Goal: Transaction & Acquisition: Book appointment/travel/reservation

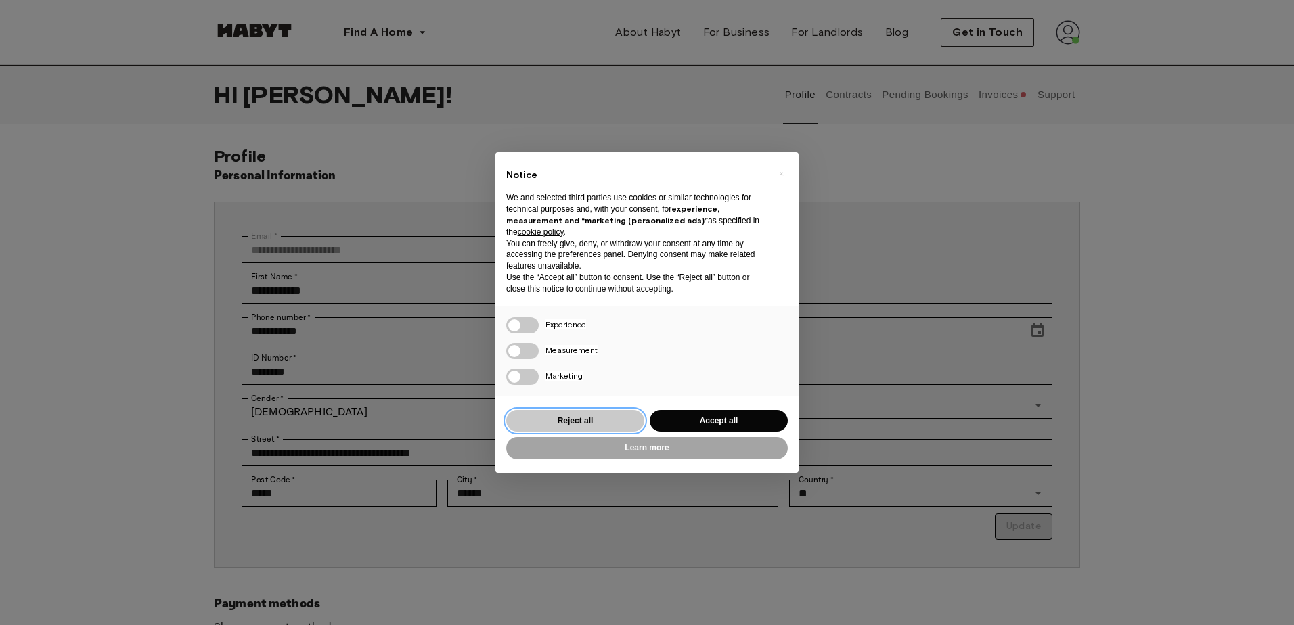
click at [604, 429] on button "Reject all" at bounding box center [575, 421] width 138 height 22
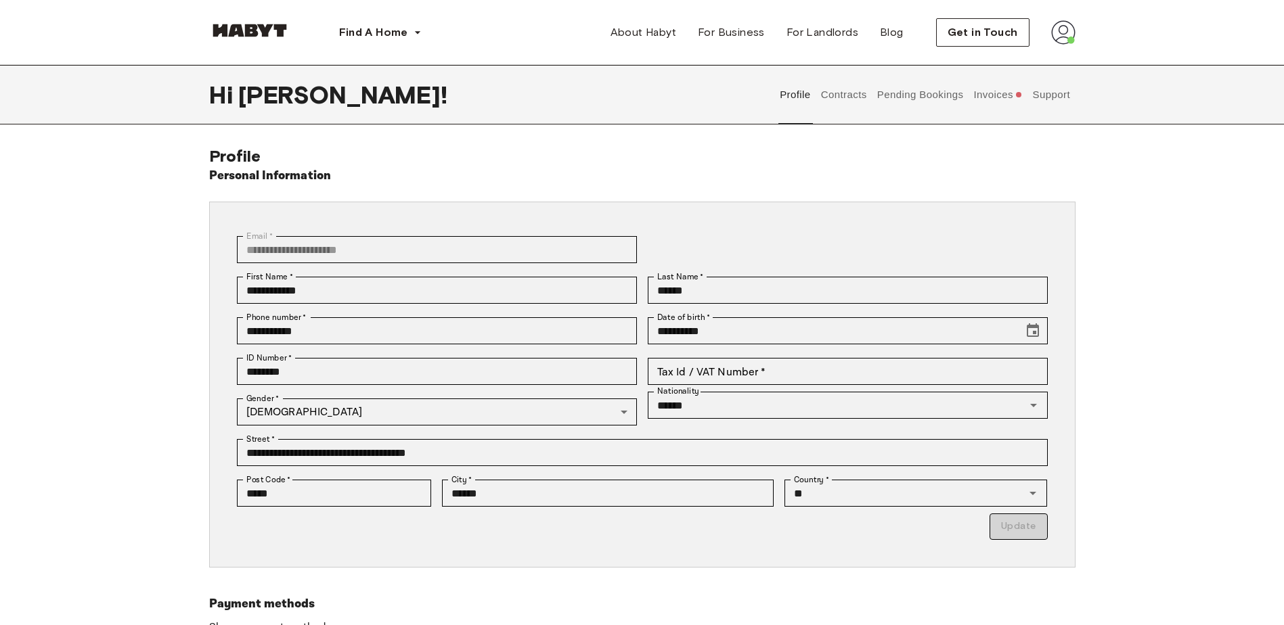
click at [997, 89] on button "Invoices" at bounding box center [998, 95] width 52 height 60
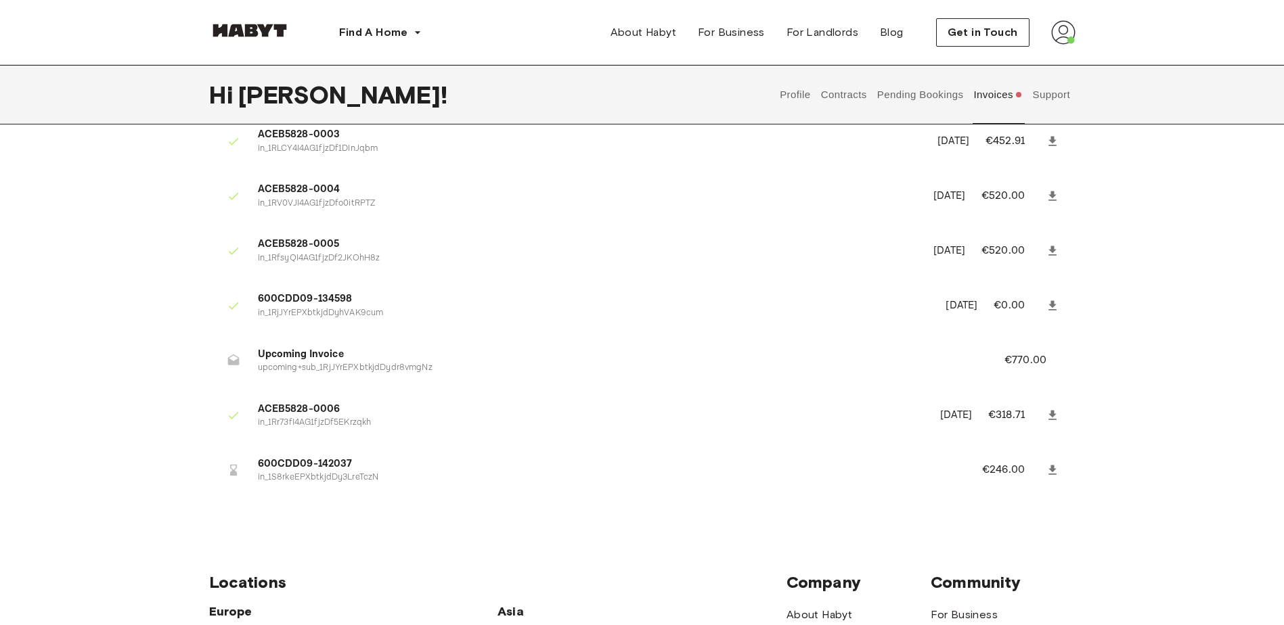
scroll to position [271, 0]
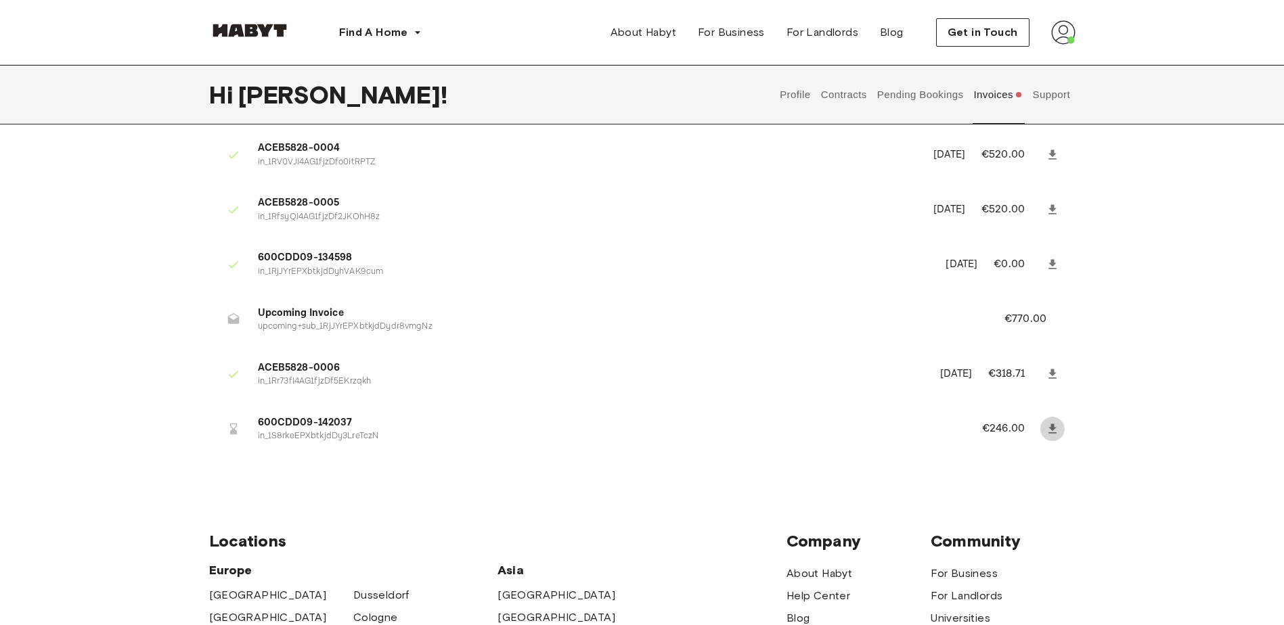
click at [1048, 426] on icon at bounding box center [1053, 429] width 14 height 14
click at [1052, 434] on icon at bounding box center [1053, 429] width 14 height 14
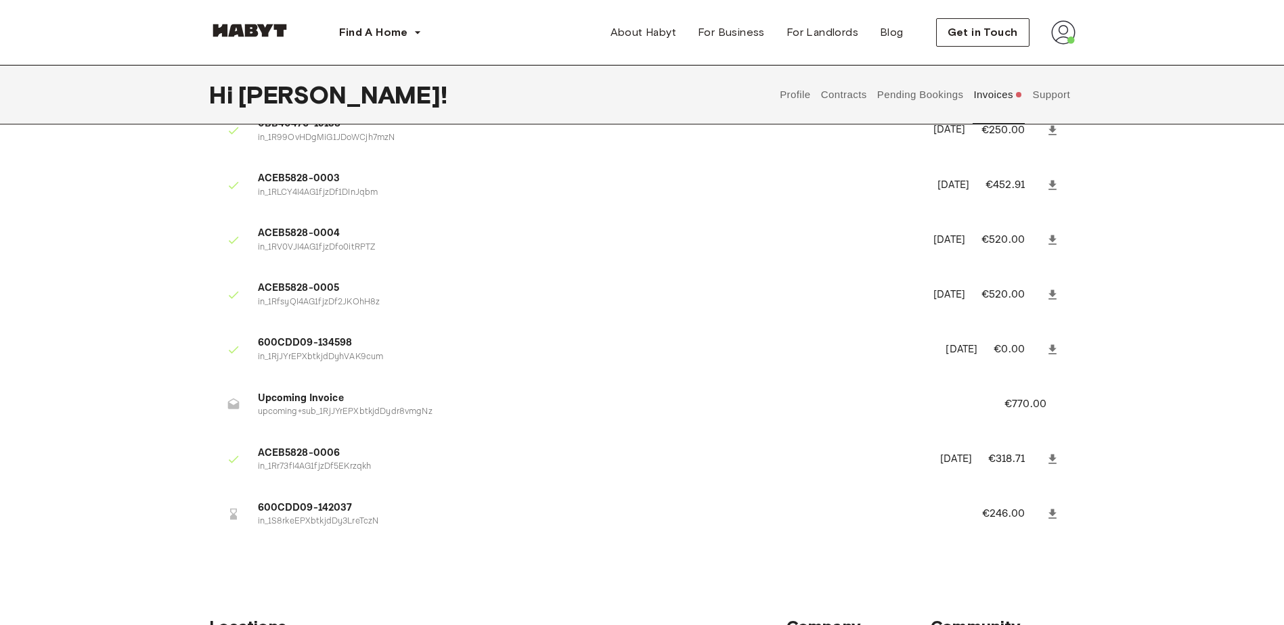
scroll to position [203, 0]
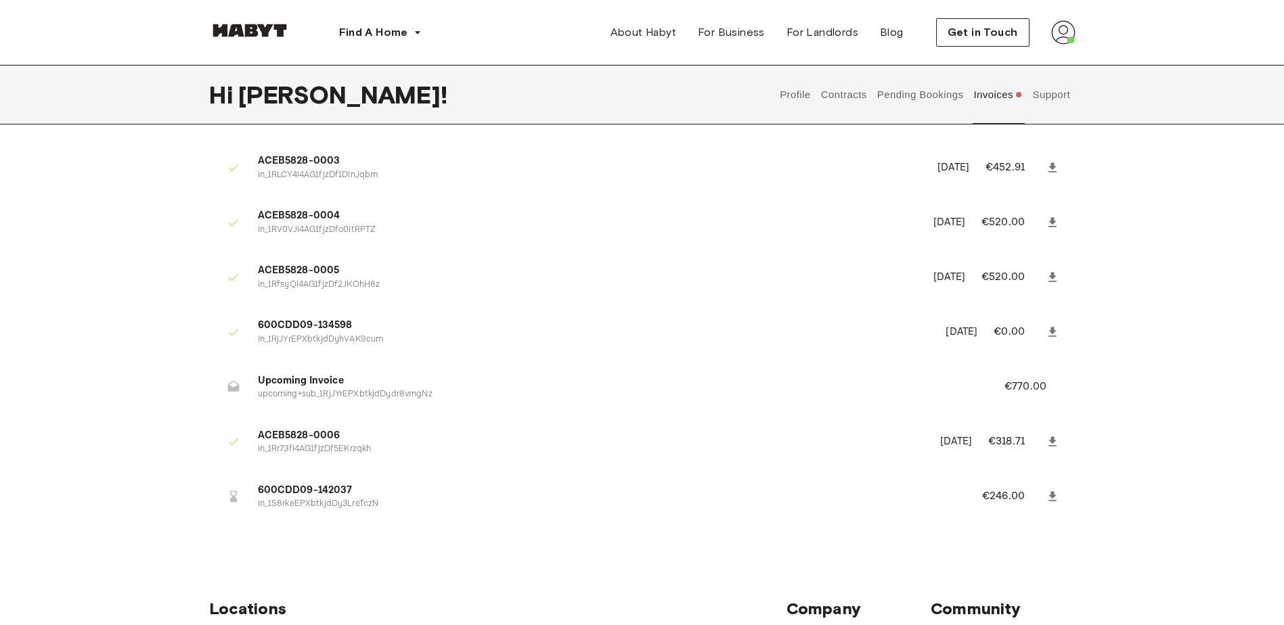
click at [945, 99] on button "Pending Bookings" at bounding box center [920, 95] width 90 height 60
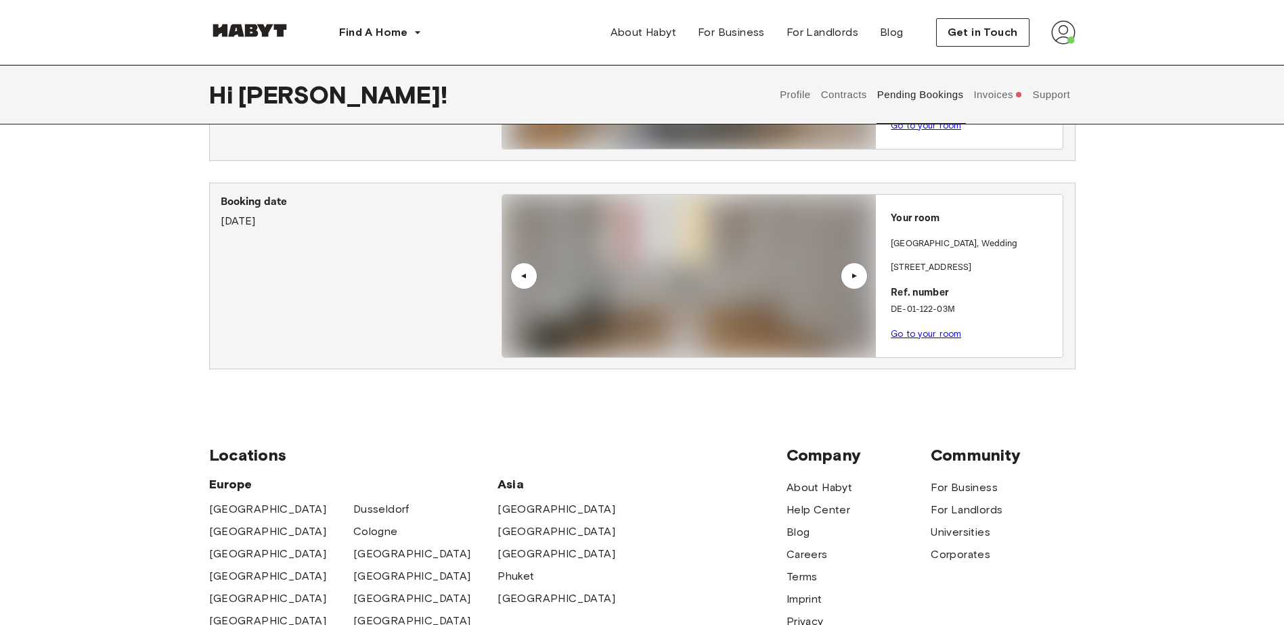
click at [846, 95] on button "Contracts" at bounding box center [843, 95] width 49 height 60
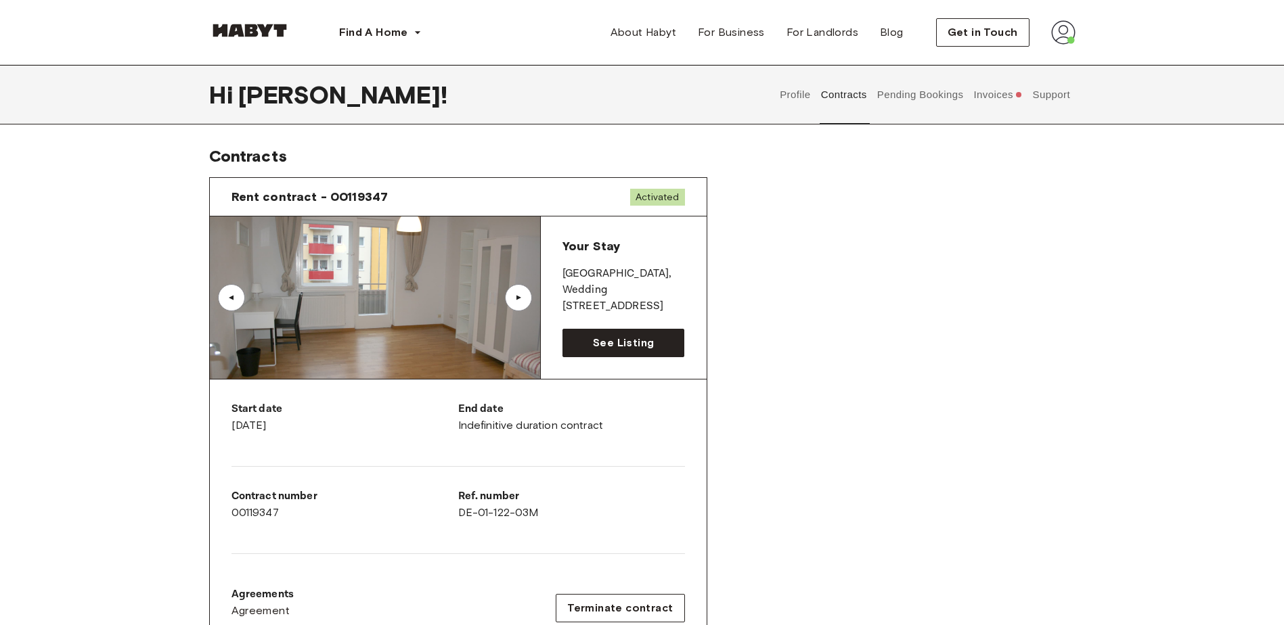
click at [463, 285] on img at bounding box center [375, 298] width 330 height 162
click at [523, 295] on div "▲" at bounding box center [519, 298] width 14 height 8
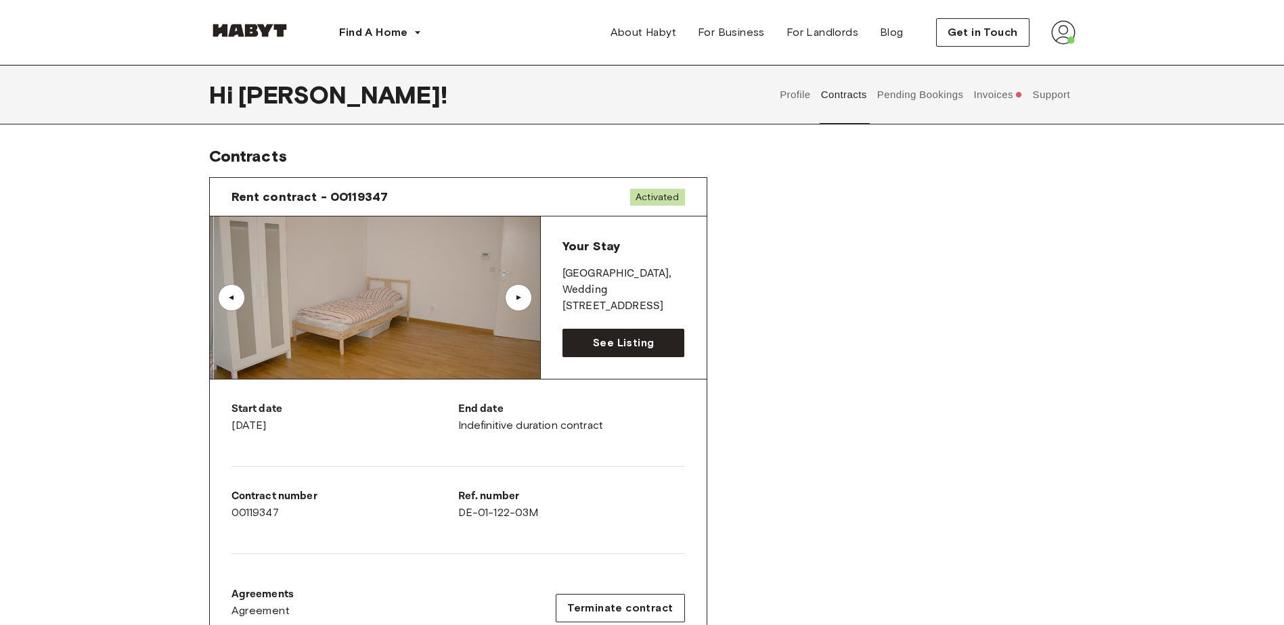
click at [524, 295] on div "▲" at bounding box center [519, 298] width 14 height 8
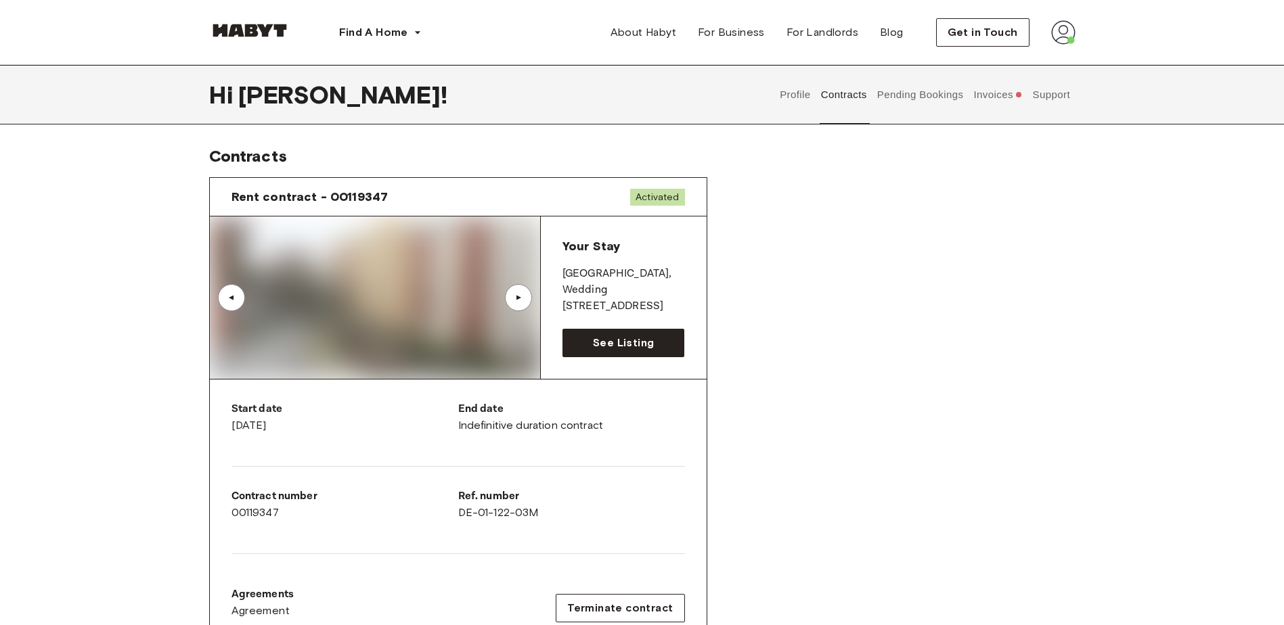
click at [524, 295] on div "▲" at bounding box center [519, 298] width 14 height 8
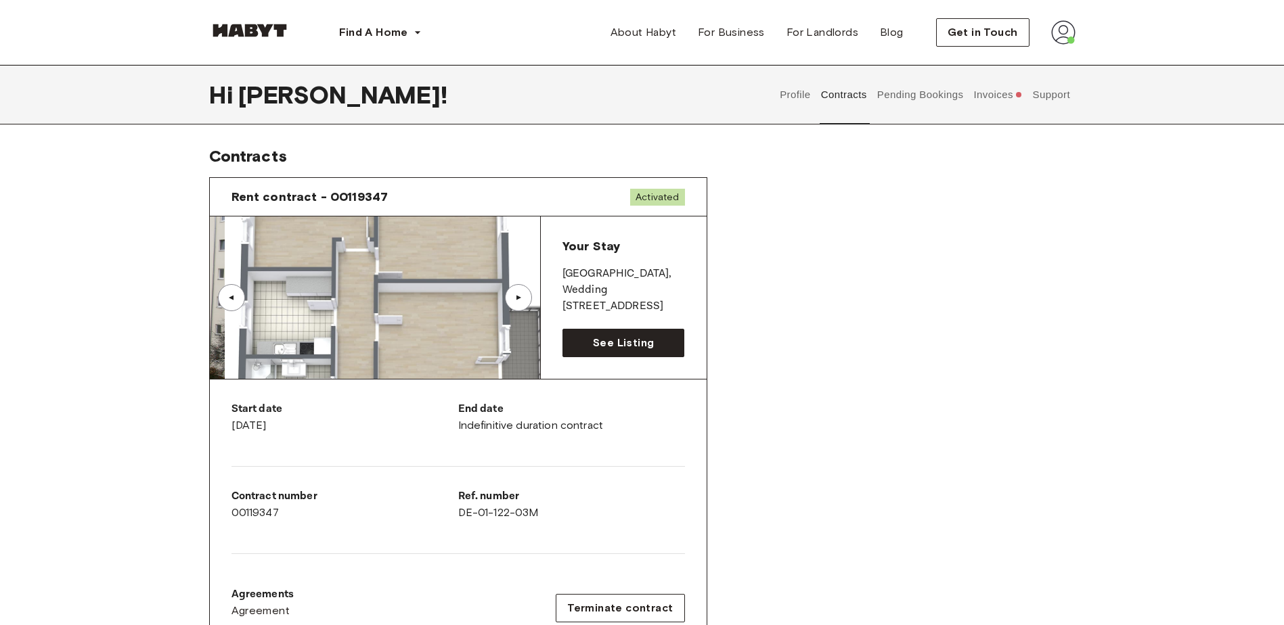
click at [524, 295] on div "▲" at bounding box center [519, 298] width 14 height 8
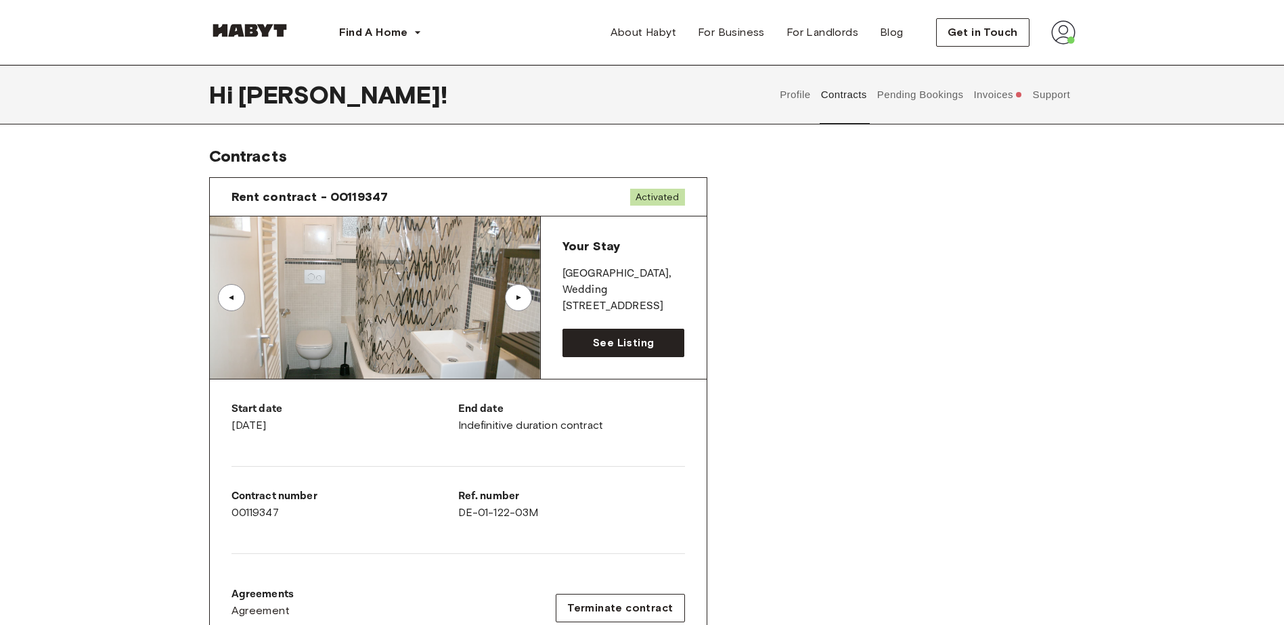
click at [524, 295] on div "▲" at bounding box center [519, 298] width 14 height 8
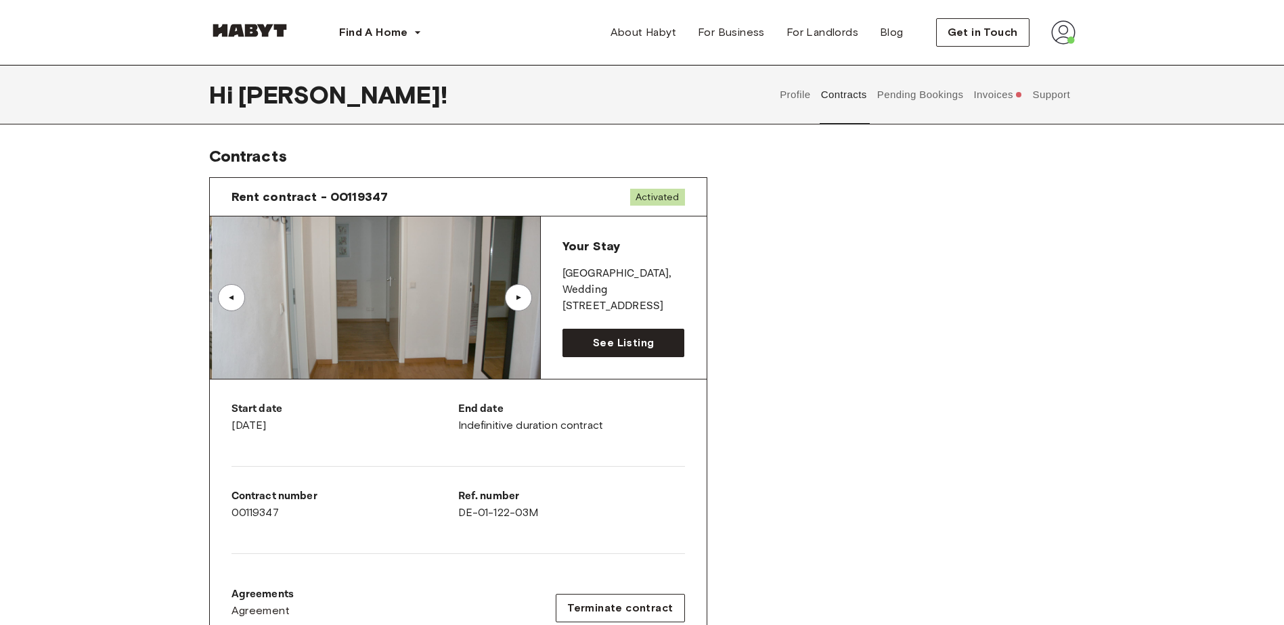
click at [524, 295] on div "▲" at bounding box center [519, 298] width 14 height 8
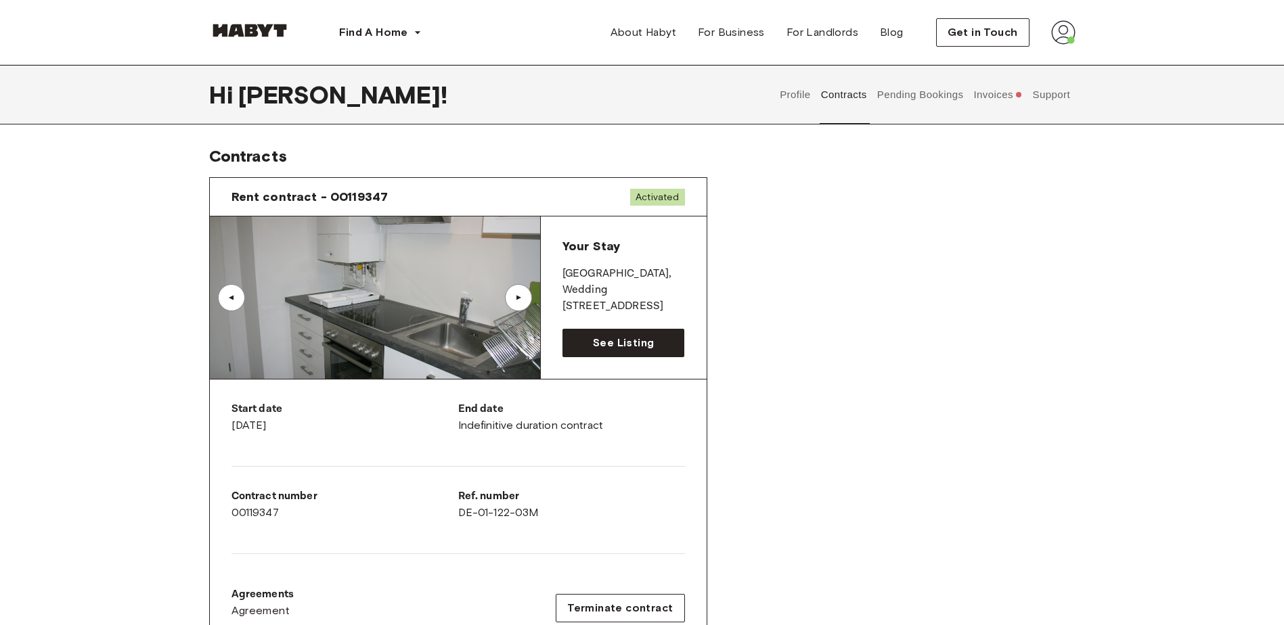
click at [524, 295] on div "▲" at bounding box center [519, 298] width 14 height 8
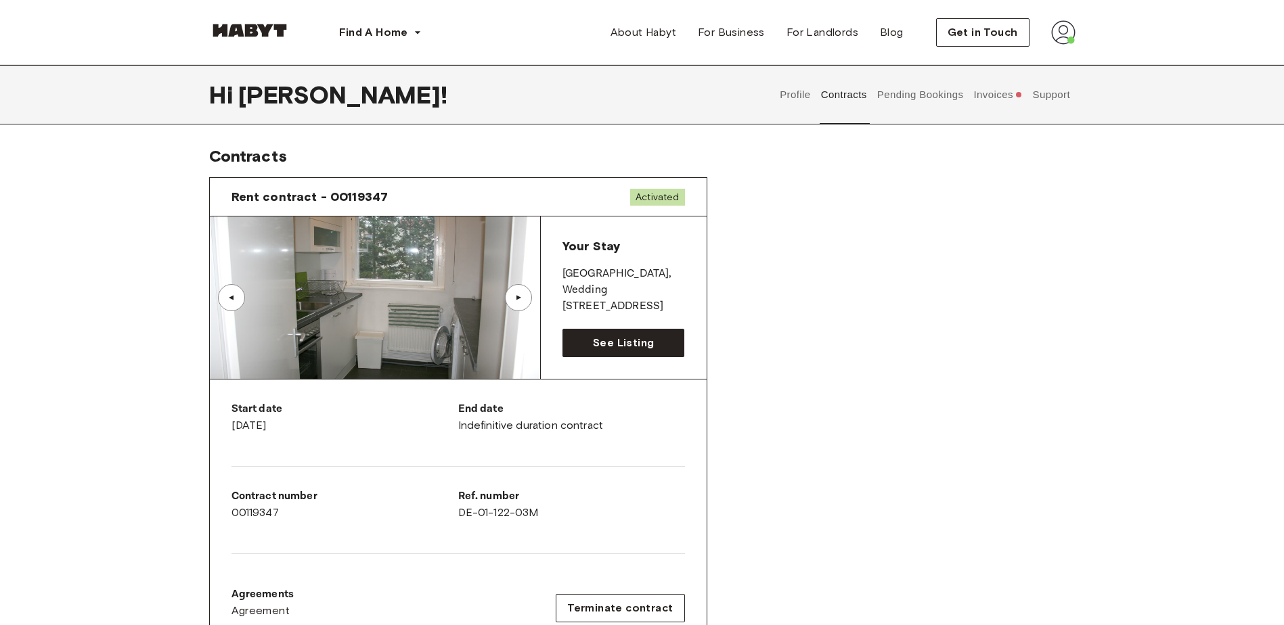
click at [524, 295] on div "▲" at bounding box center [519, 298] width 14 height 8
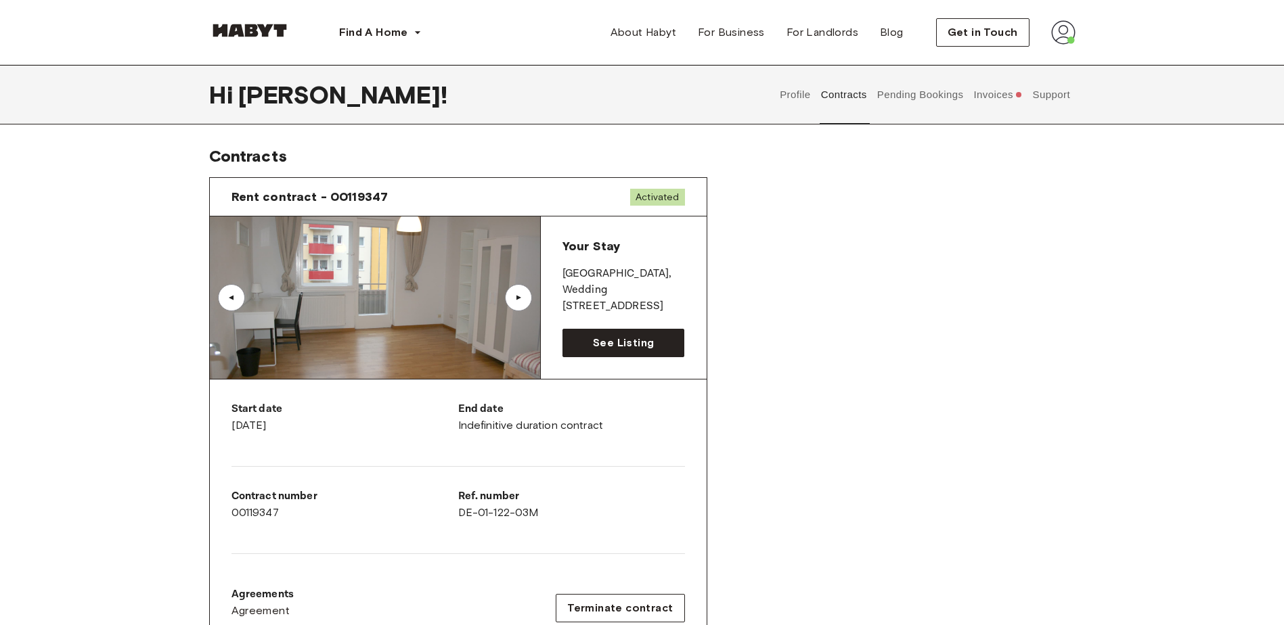
click at [524, 295] on div "▲" at bounding box center [519, 298] width 14 height 8
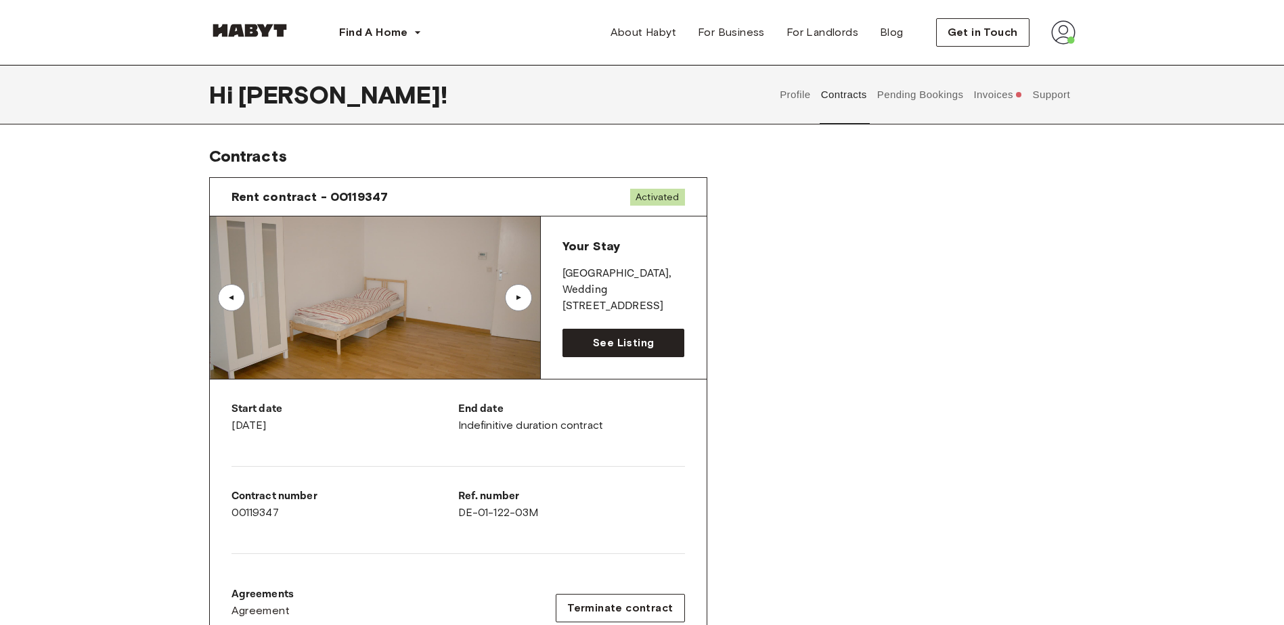
click at [524, 295] on div "▲" at bounding box center [519, 298] width 14 height 8
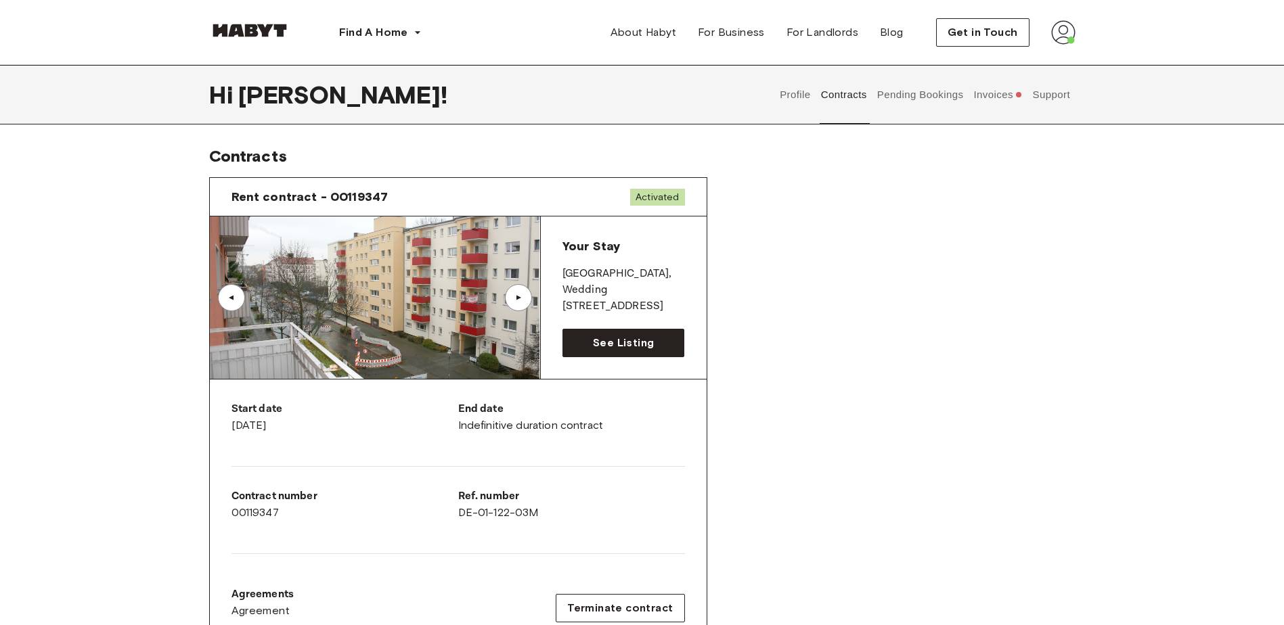
click at [244, 296] on div "▲" at bounding box center [231, 297] width 27 height 27
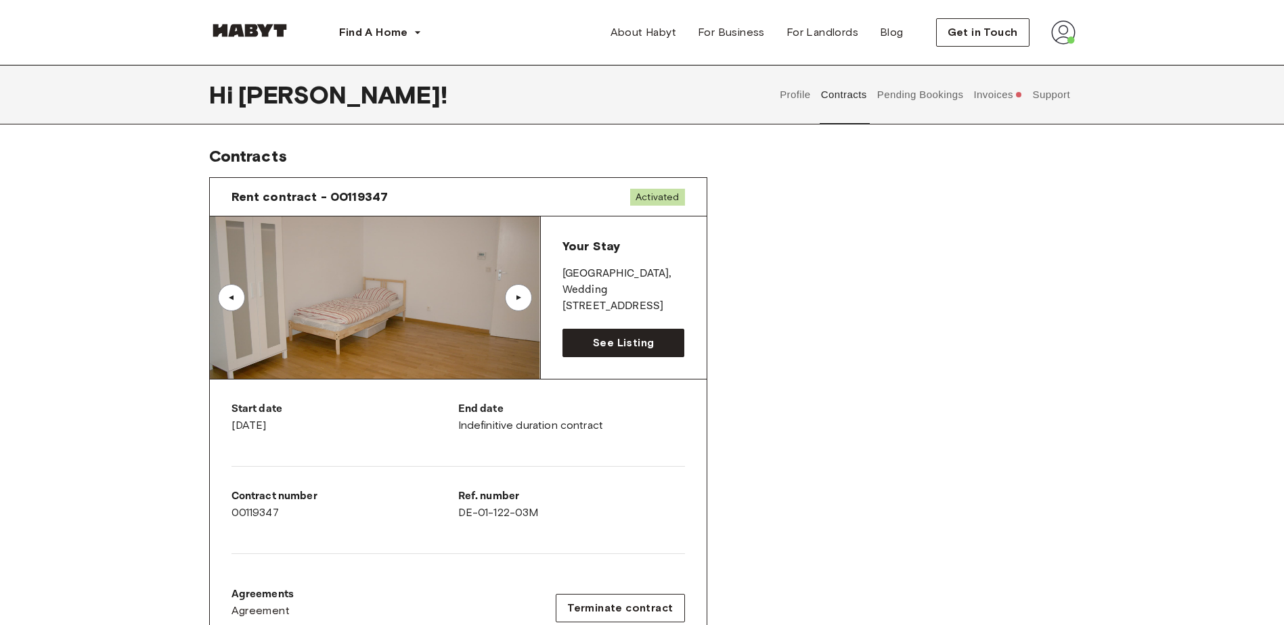
click at [521, 304] on div "▲" at bounding box center [518, 297] width 27 height 27
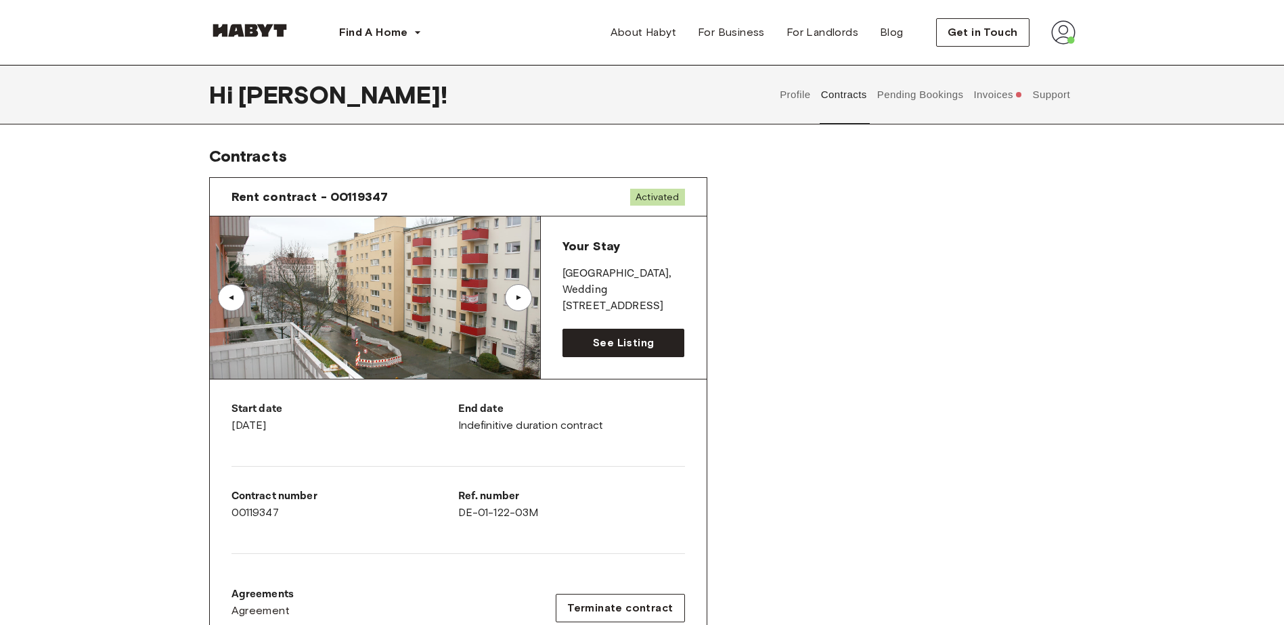
click at [521, 304] on div "▲" at bounding box center [518, 297] width 27 height 27
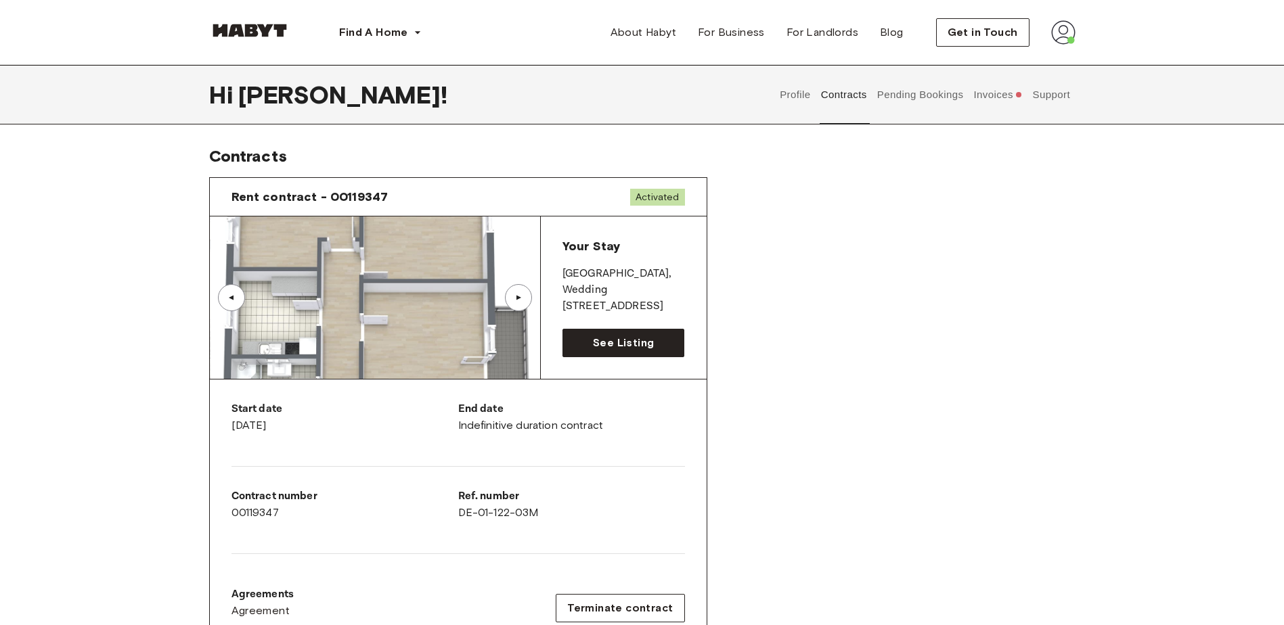
click at [521, 304] on div "▲" at bounding box center [518, 297] width 27 height 27
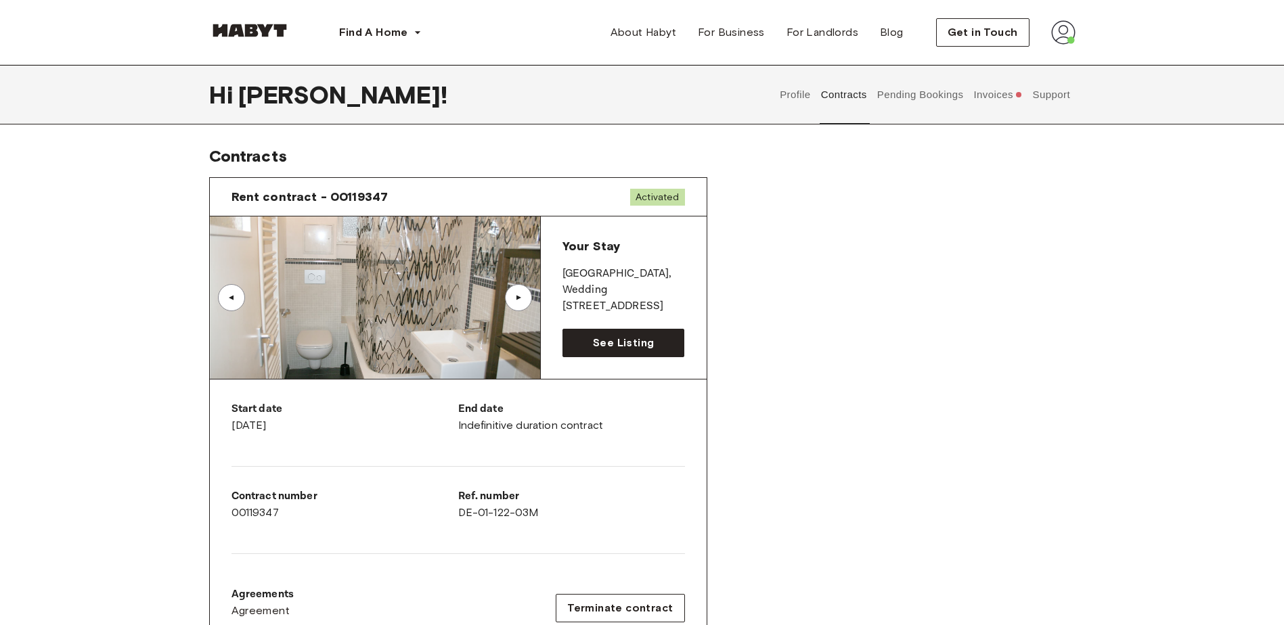
click at [521, 304] on div "▲" at bounding box center [518, 297] width 27 height 27
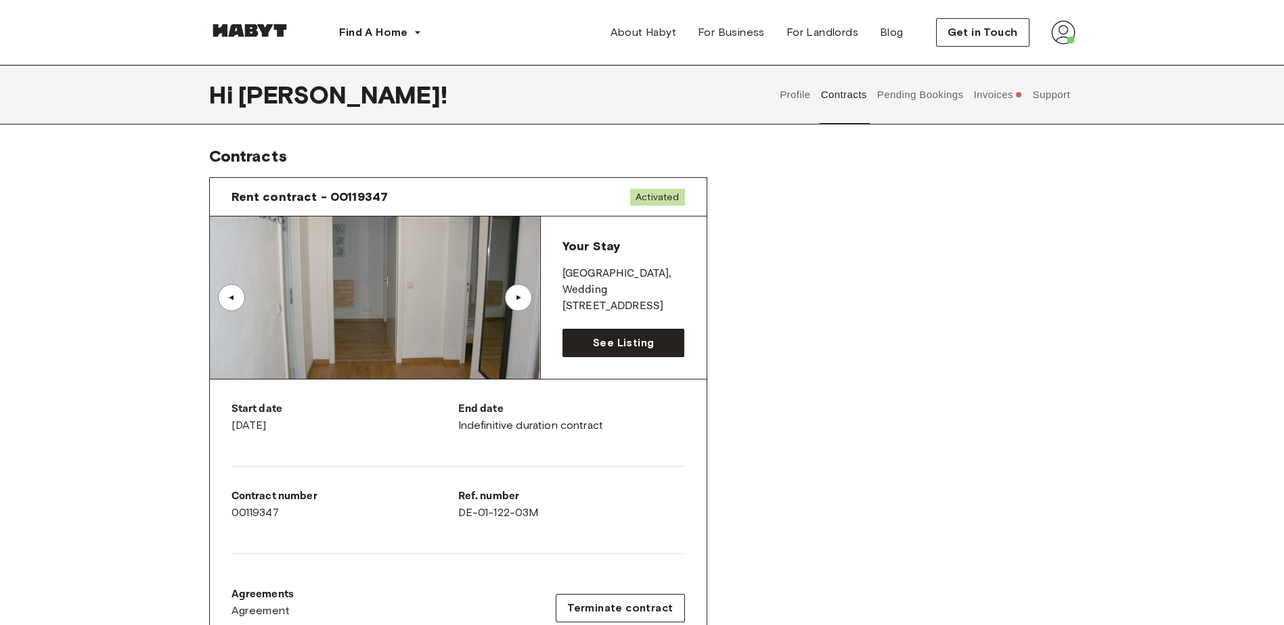
click at [799, 95] on button "Profile" at bounding box center [795, 95] width 35 height 60
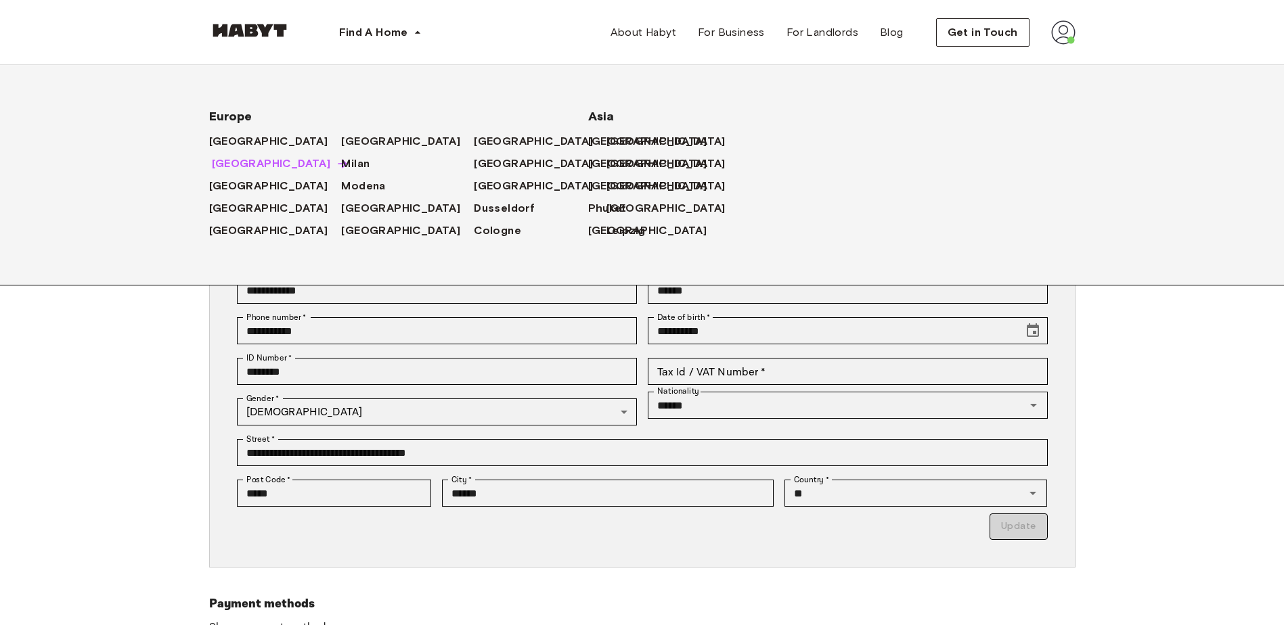
click at [233, 166] on span "[GEOGRAPHIC_DATA]" at bounding box center [271, 164] width 119 height 16
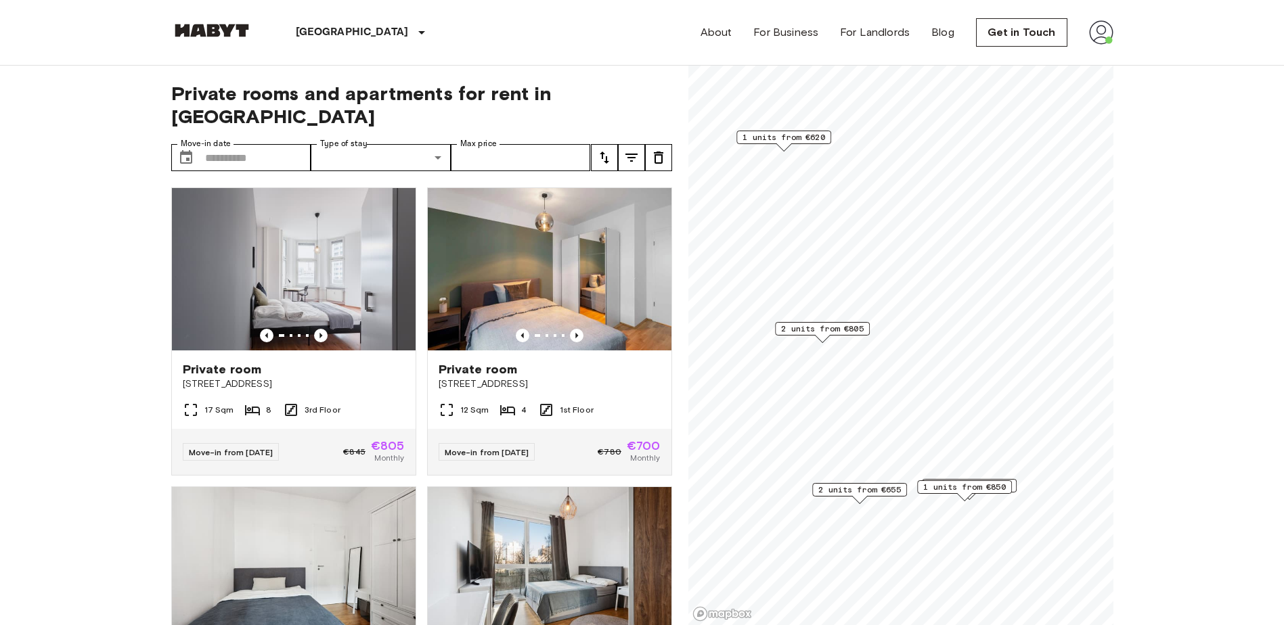
click at [843, 330] on span "2 units from €805" at bounding box center [822, 329] width 83 height 12
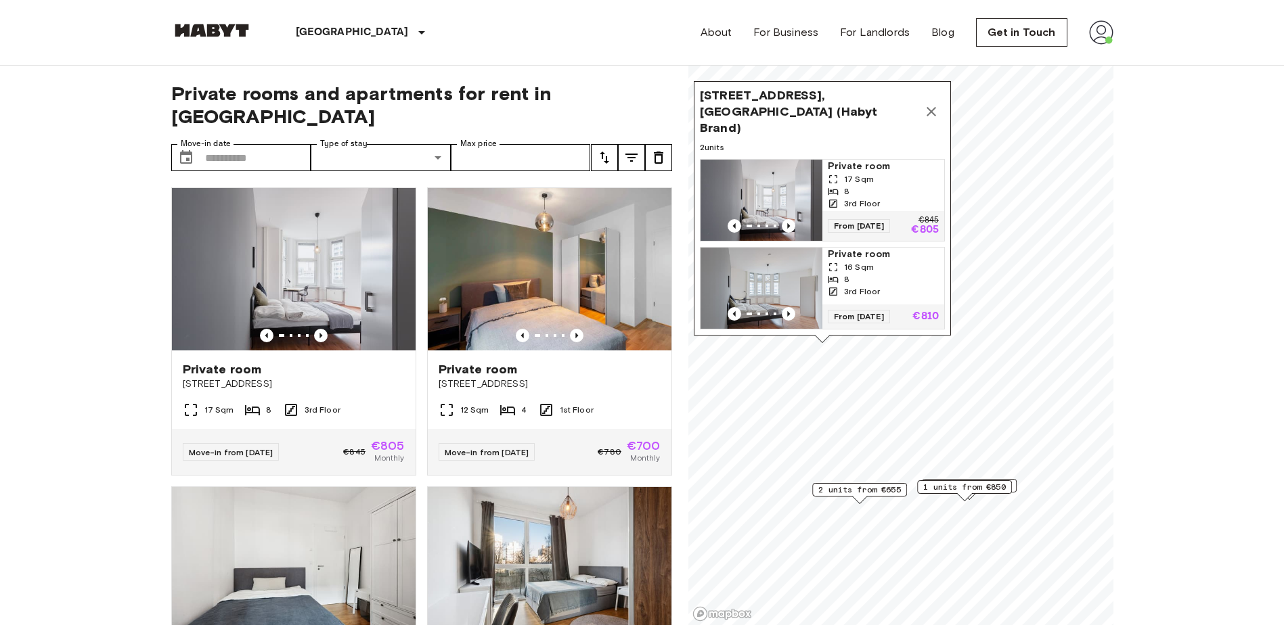
click at [933, 105] on icon "Map marker" at bounding box center [931, 112] width 16 height 16
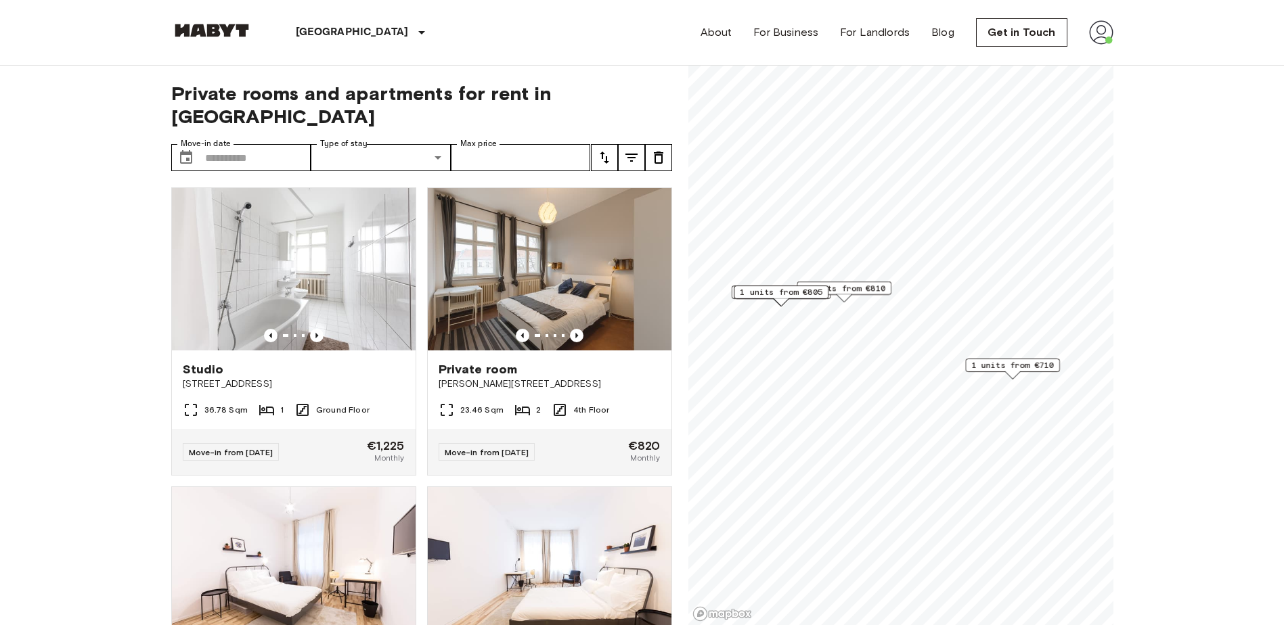
click at [1037, 365] on span "1 units from €710" at bounding box center [1012, 365] width 83 height 12
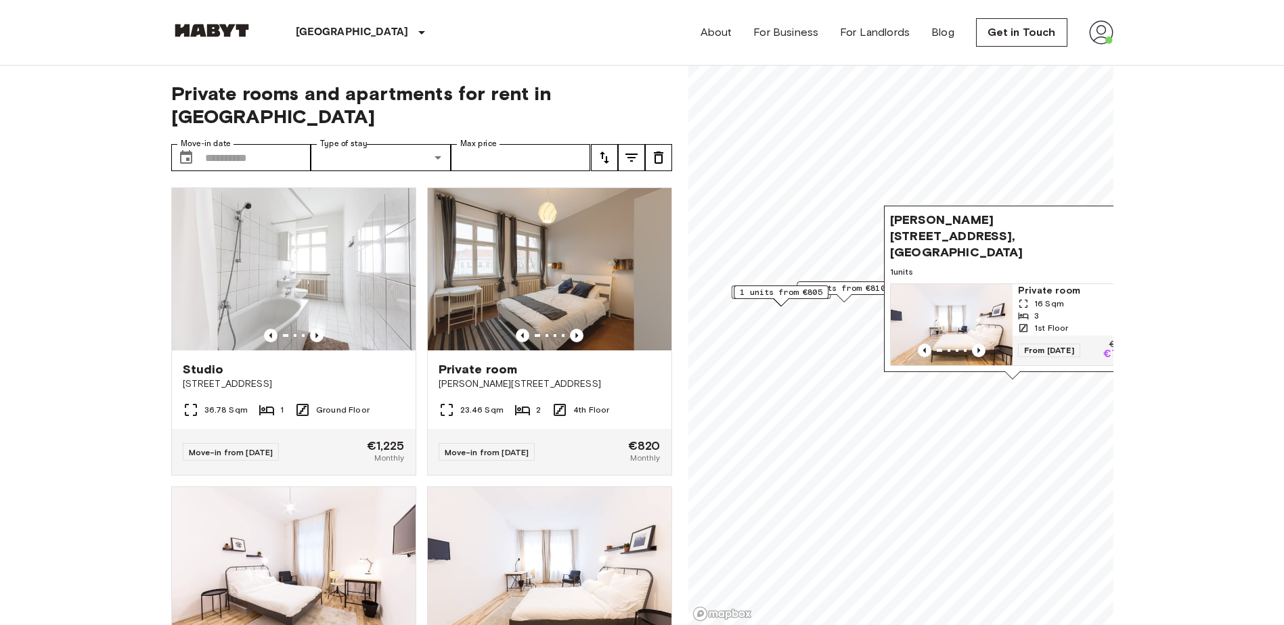
click at [834, 293] on span "2 units from €810" at bounding box center [844, 288] width 83 height 12
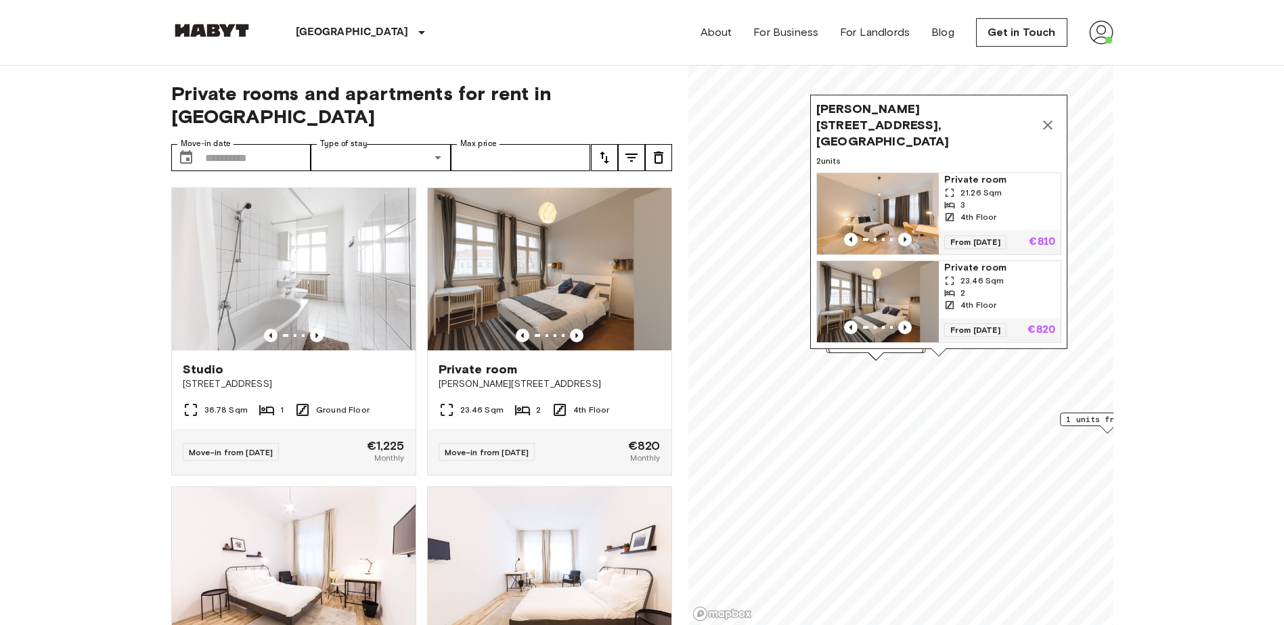
click at [982, 287] on div "2" at bounding box center [999, 293] width 111 height 12
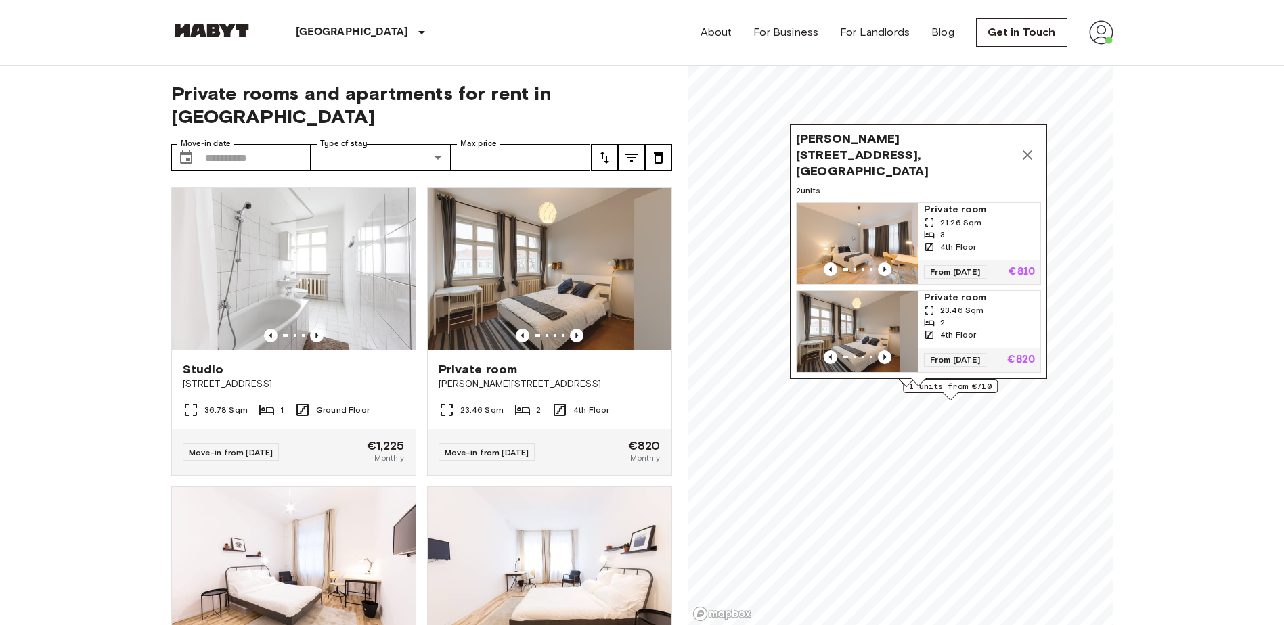
click at [1028, 150] on icon "Map marker" at bounding box center [1027, 154] width 9 height 9
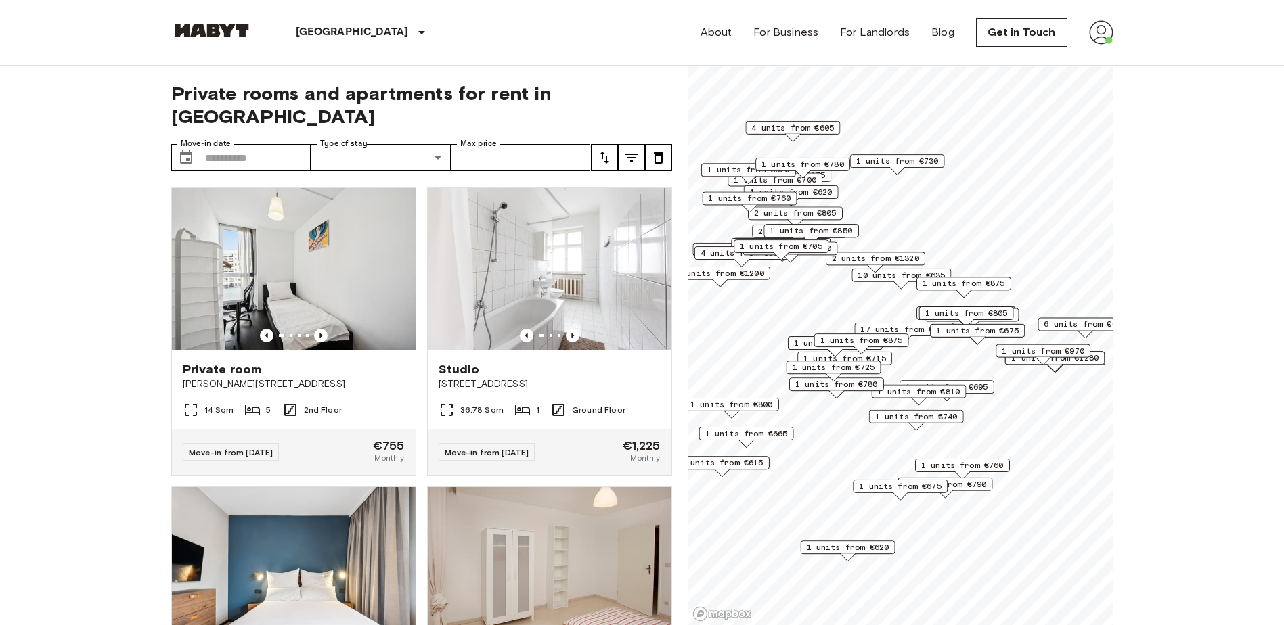
scroll to position [271, 0]
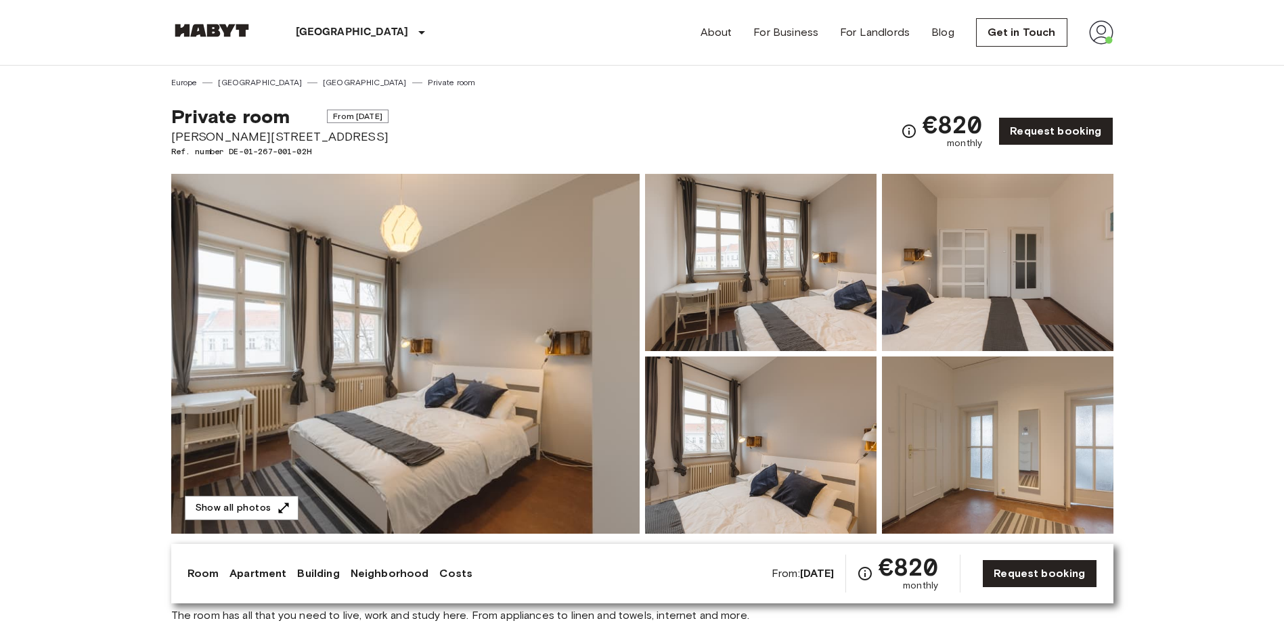
click at [550, 390] on img at bounding box center [405, 354] width 468 height 360
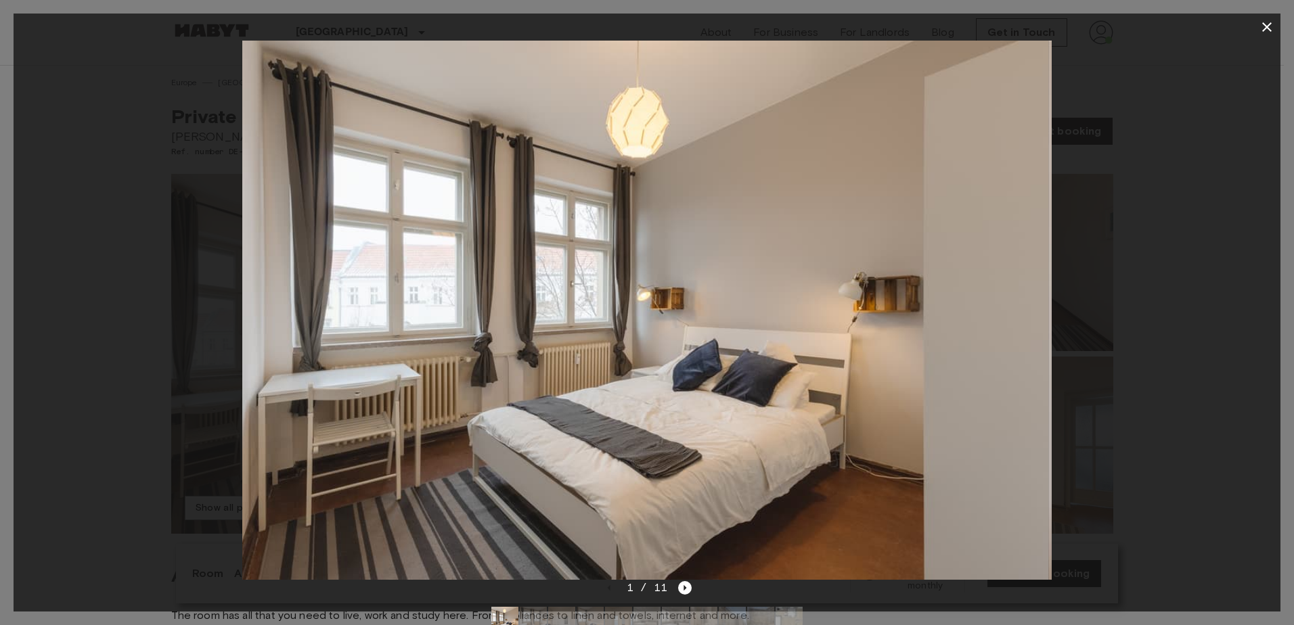
drag, startPoint x: 847, startPoint y: 384, endPoint x: 540, endPoint y: 360, distance: 307.5
click at [713, 381] on img at bounding box center [643, 310] width 809 height 539
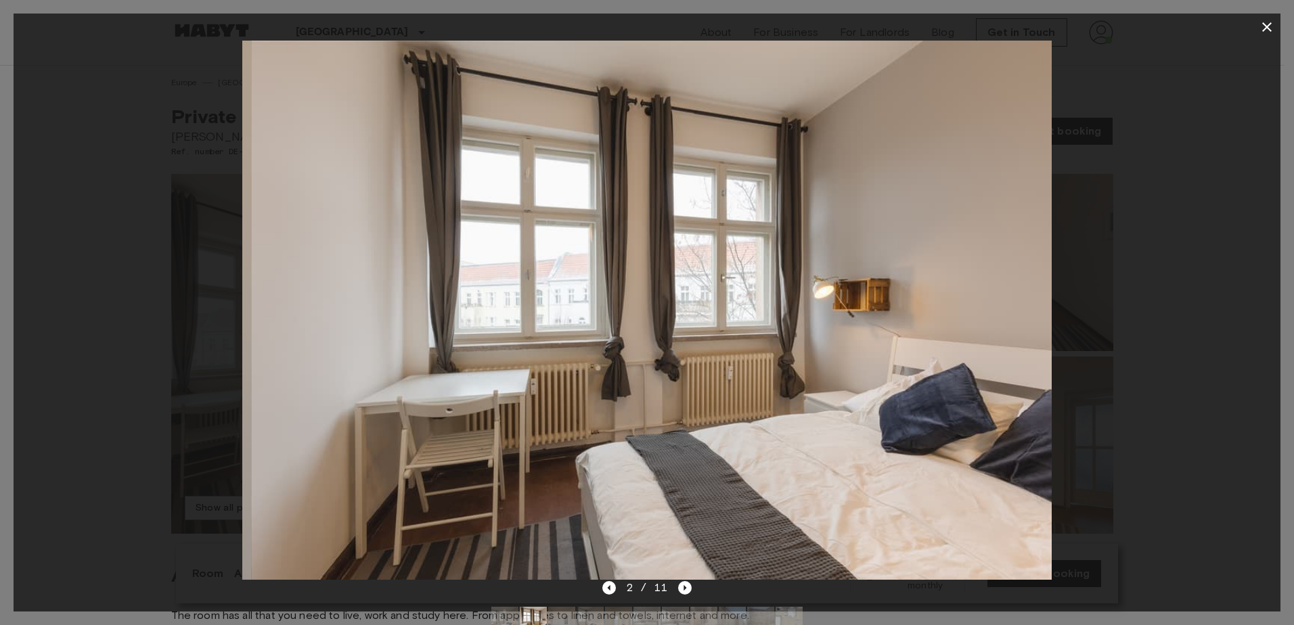
drag, startPoint x: 761, startPoint y: 360, endPoint x: 482, endPoint y: 330, distance: 281.1
click at [526, 338] on img at bounding box center [655, 310] width 809 height 539
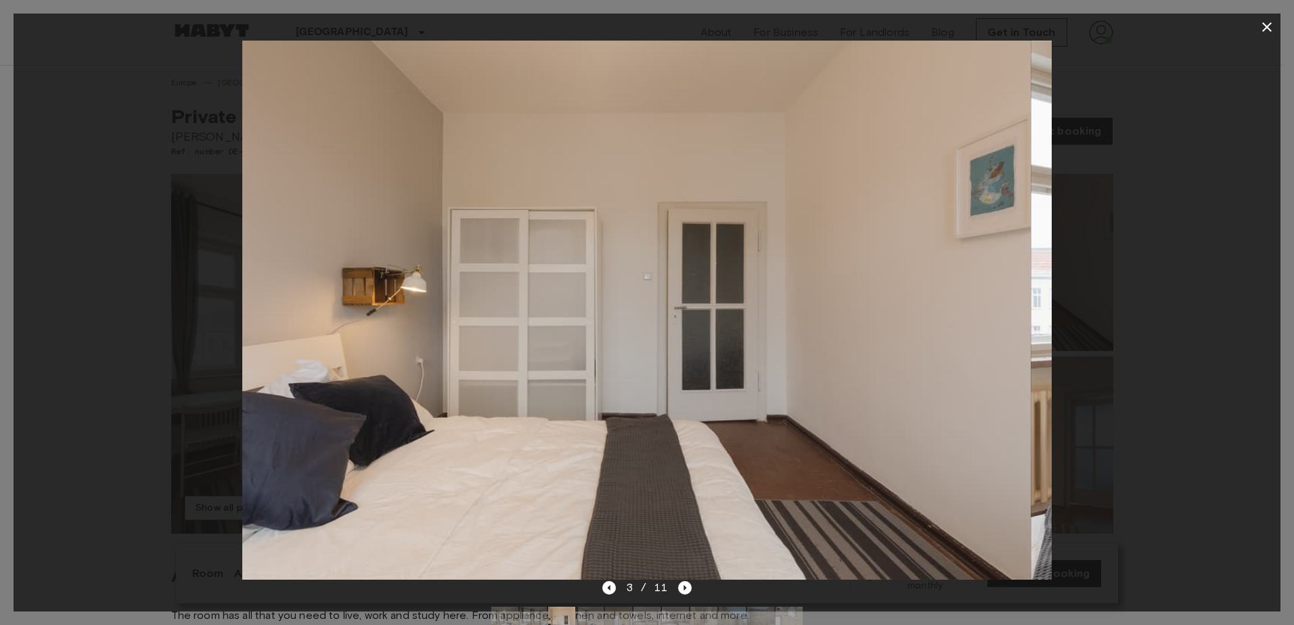
drag, startPoint x: 739, startPoint y: 346, endPoint x: 513, endPoint y: 342, distance: 226.1
click at [533, 343] on img at bounding box center [625, 310] width 809 height 539
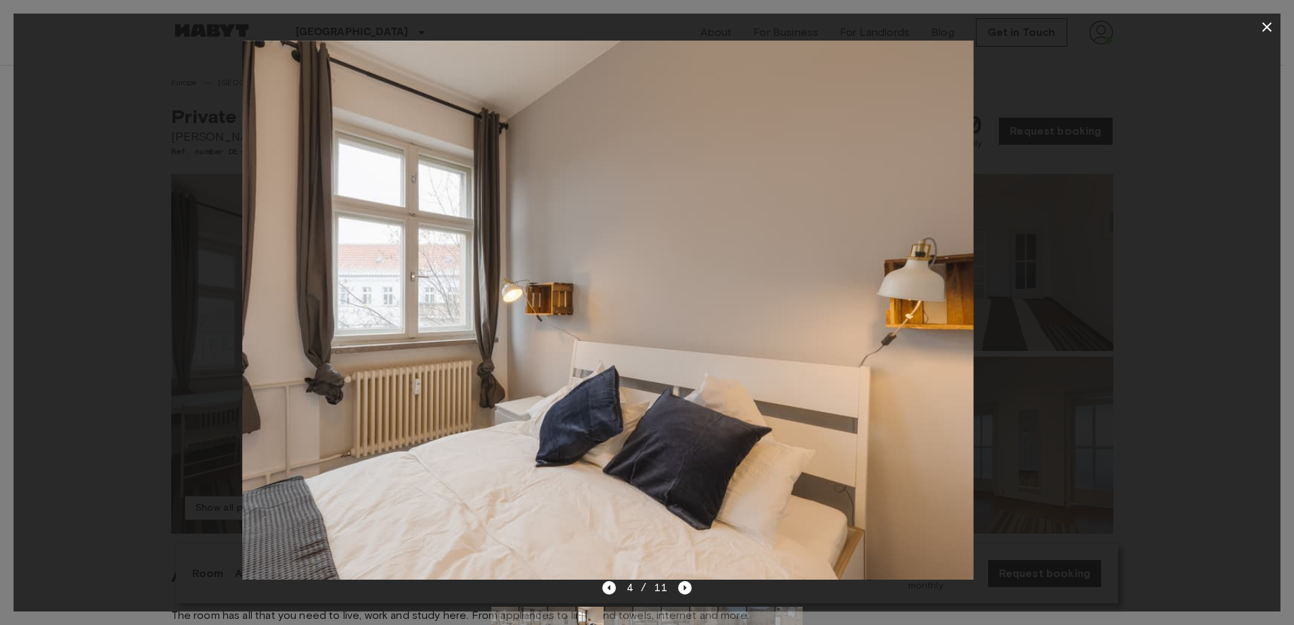
drag, startPoint x: 797, startPoint y: 363, endPoint x: 546, endPoint y: 344, distance: 251.8
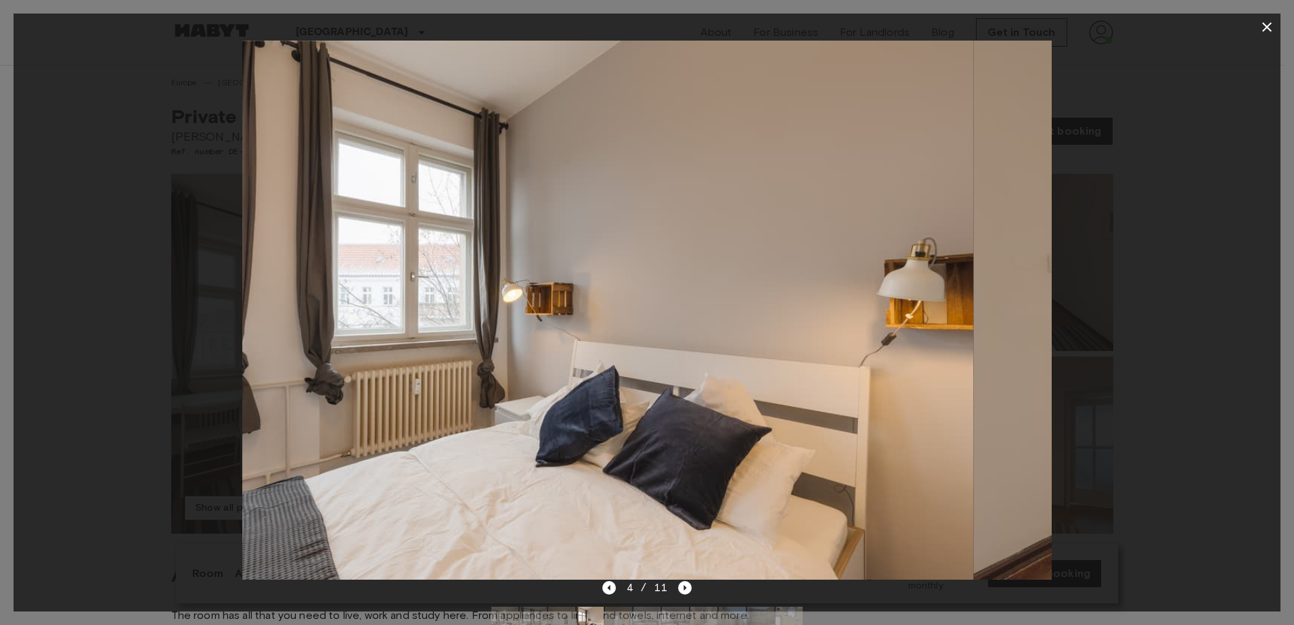
click at [552, 345] on img at bounding box center [568, 310] width 809 height 539
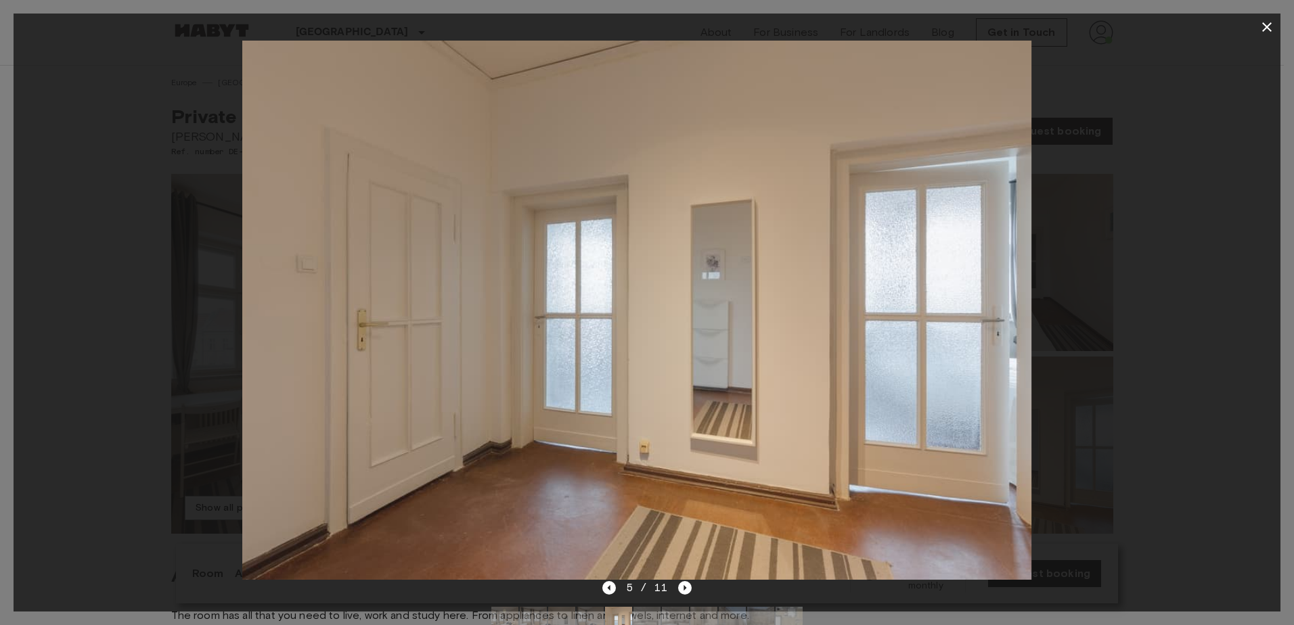
drag, startPoint x: 738, startPoint y: 361, endPoint x: 529, endPoint y: 342, distance: 209.3
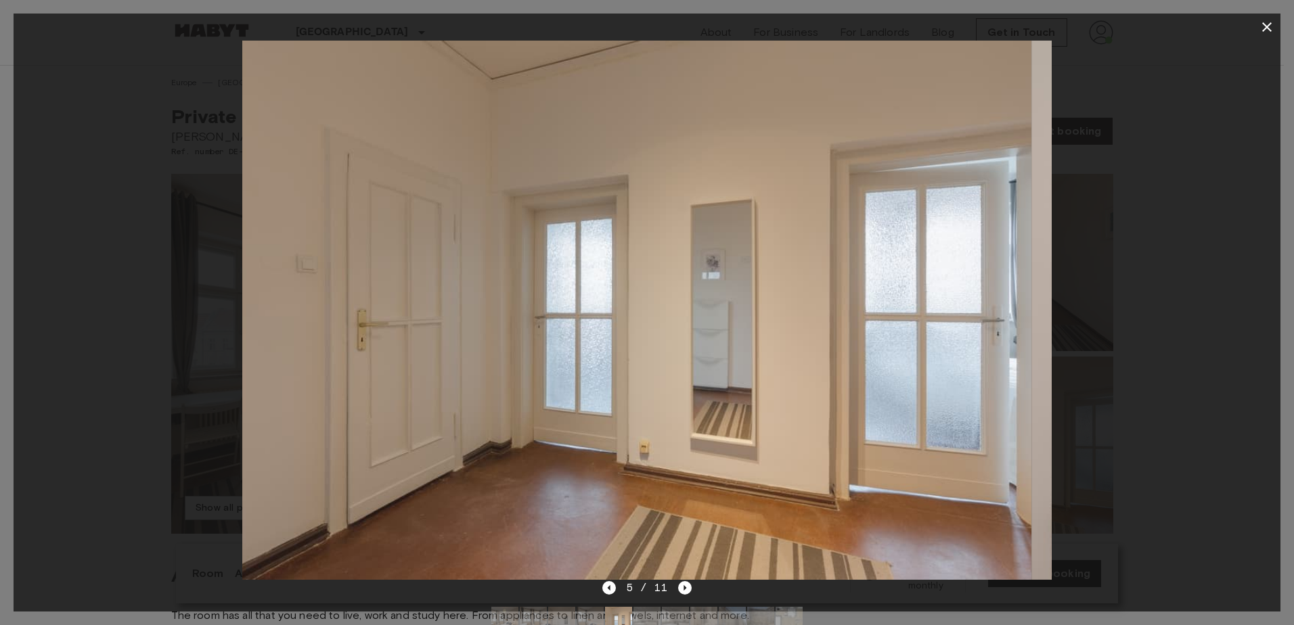
click at [566, 350] on img at bounding box center [626, 310] width 809 height 539
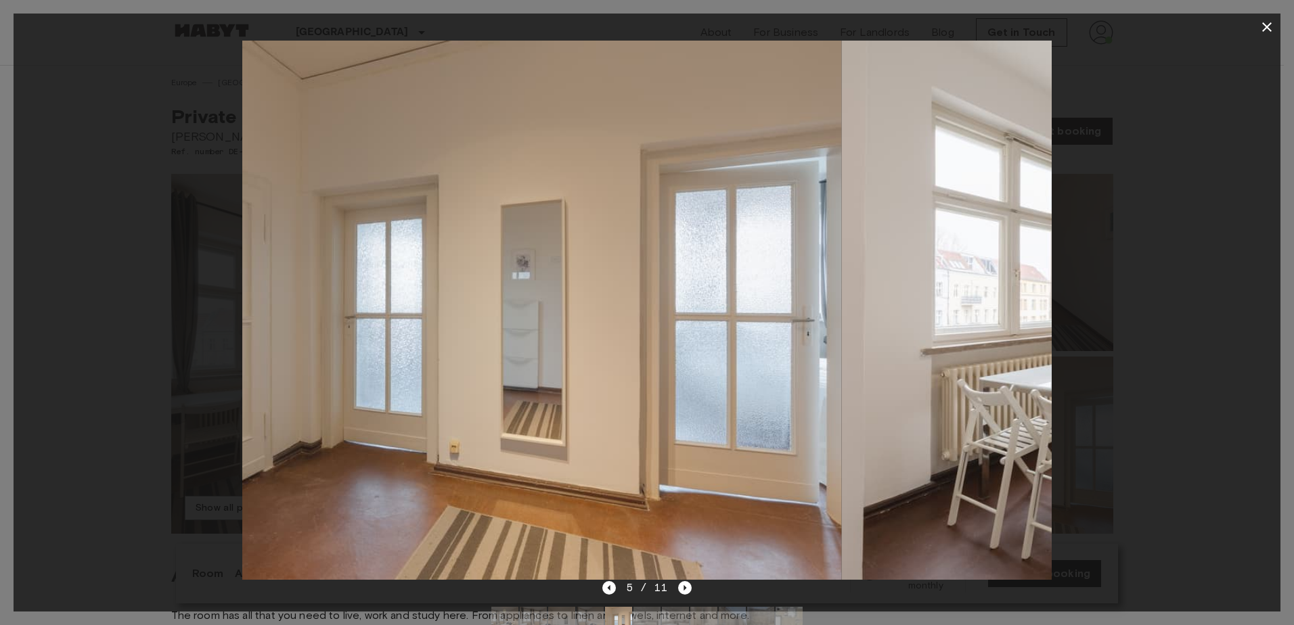
drag, startPoint x: 794, startPoint y: 357, endPoint x: 596, endPoint y: 326, distance: 200.6
click at [582, 331] on img at bounding box center [436, 310] width 809 height 539
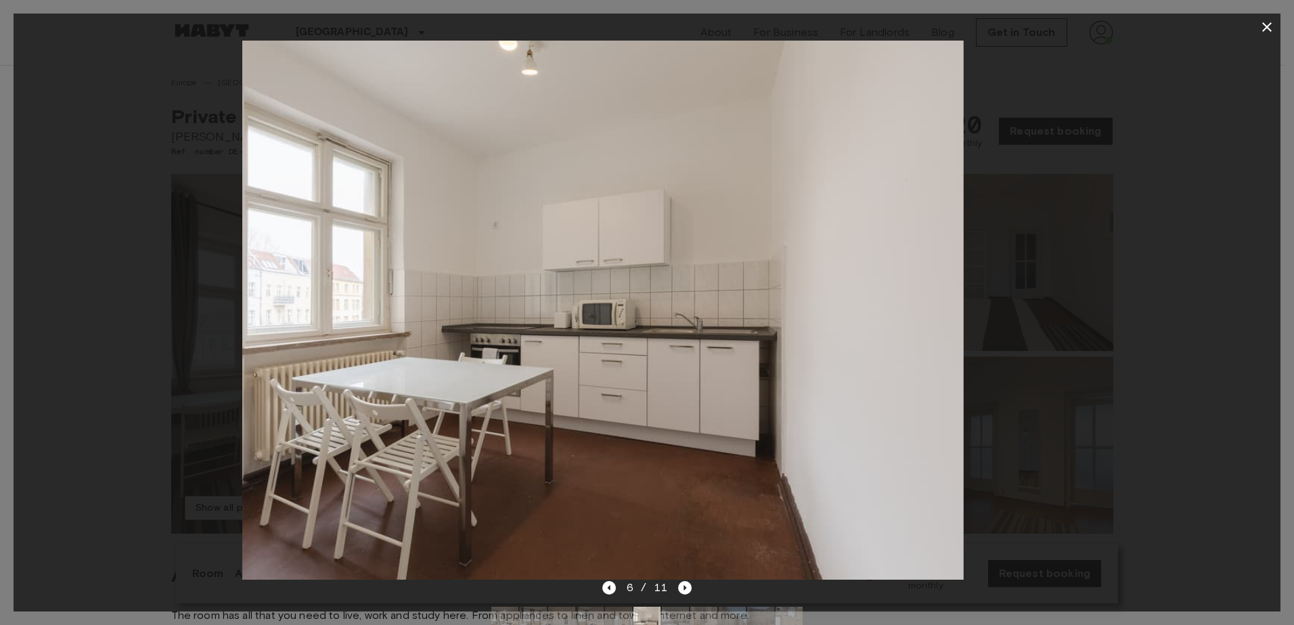
drag, startPoint x: 766, startPoint y: 341, endPoint x: 675, endPoint y: 337, distance: 91.4
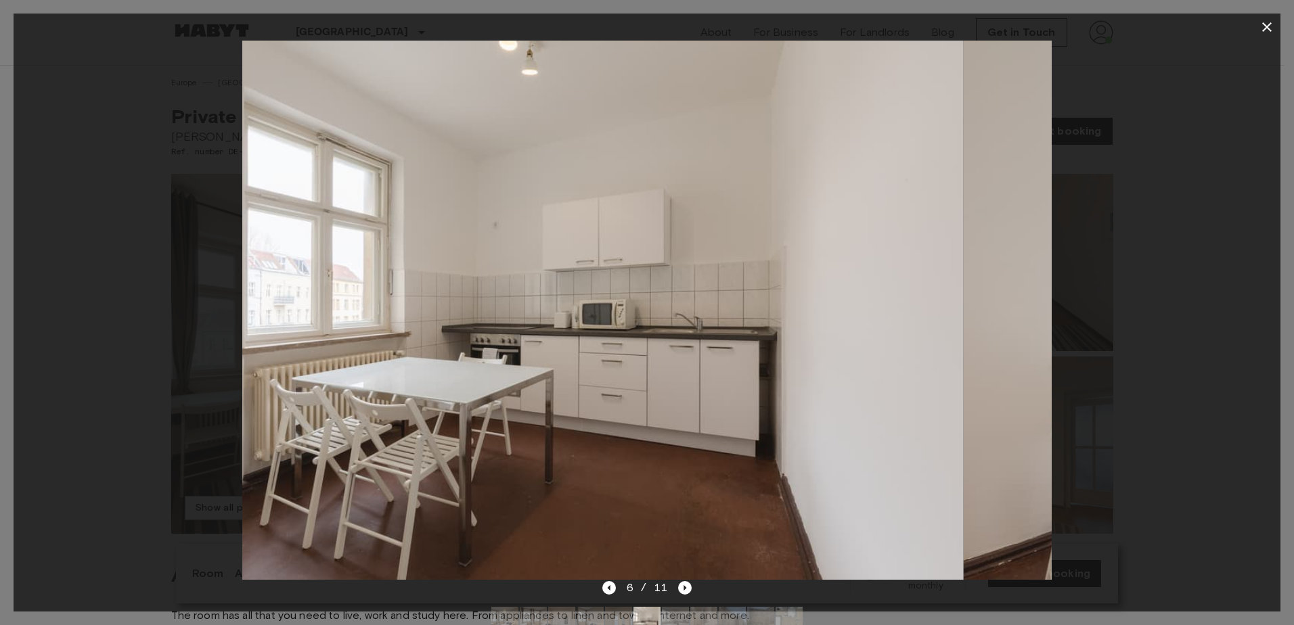
click at [675, 337] on img at bounding box center [558, 310] width 809 height 539
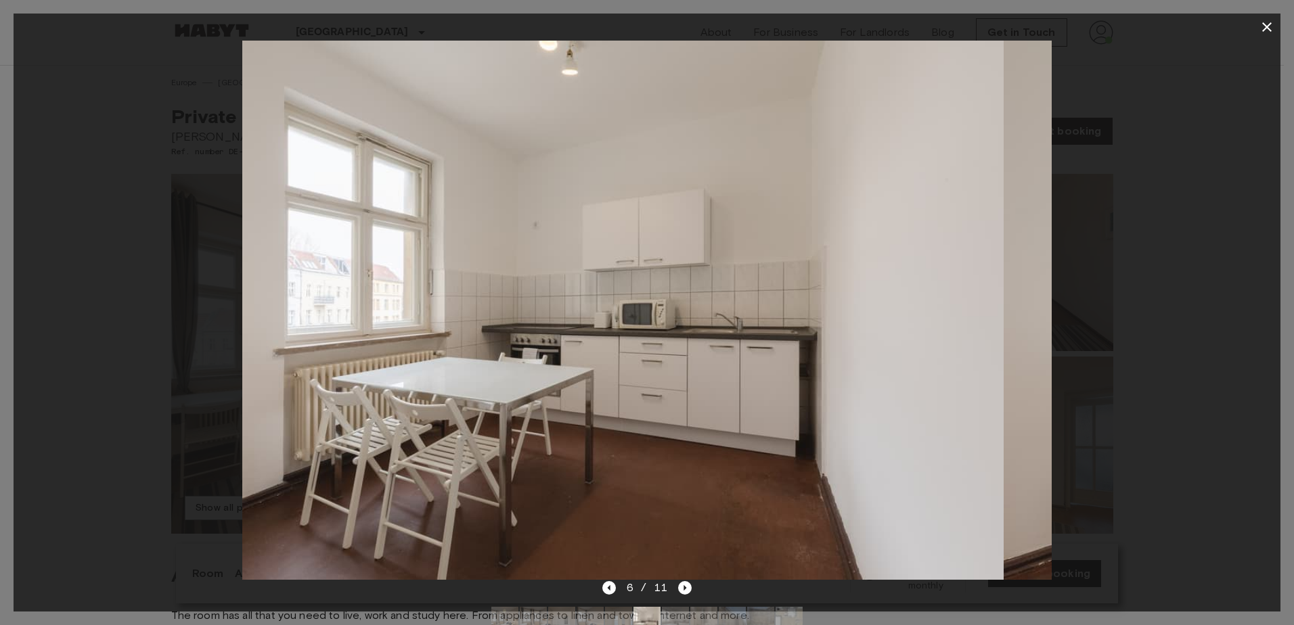
drag, startPoint x: 940, startPoint y: 378, endPoint x: 14, endPoint y: 289, distance: 930.7
click at [358, 332] on img at bounding box center [598, 310] width 809 height 539
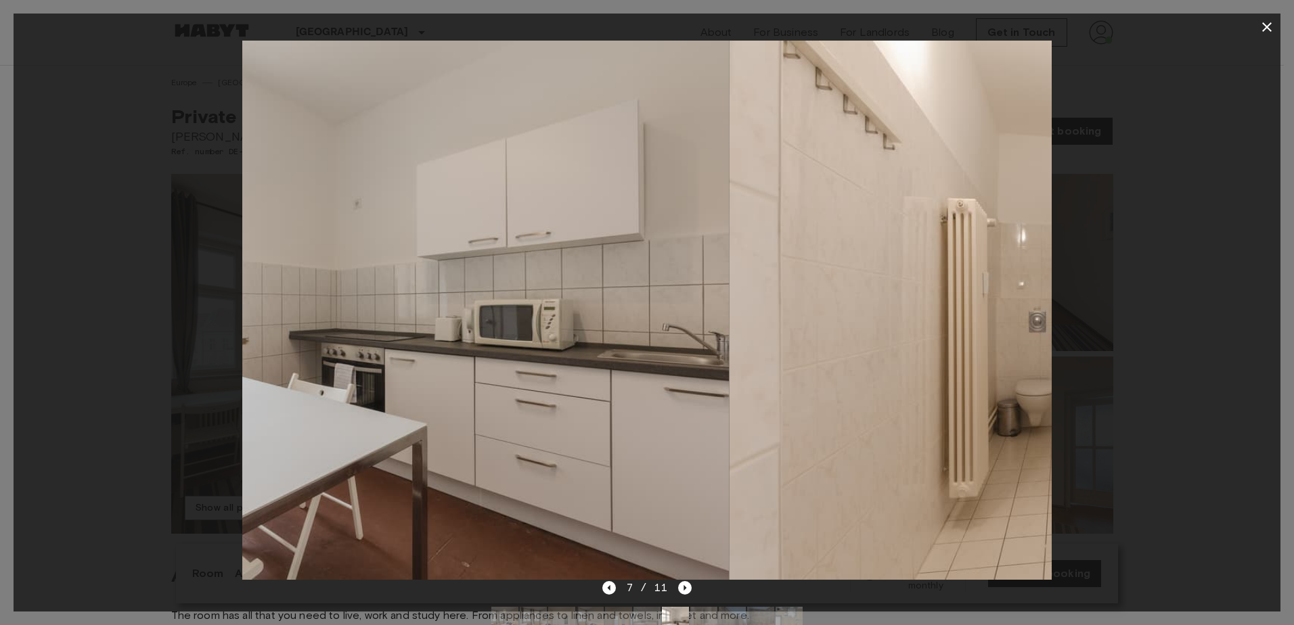
drag, startPoint x: 788, startPoint y: 358, endPoint x: 437, endPoint y: 313, distance: 353.4
click at [437, 313] on img at bounding box center [323, 310] width 809 height 539
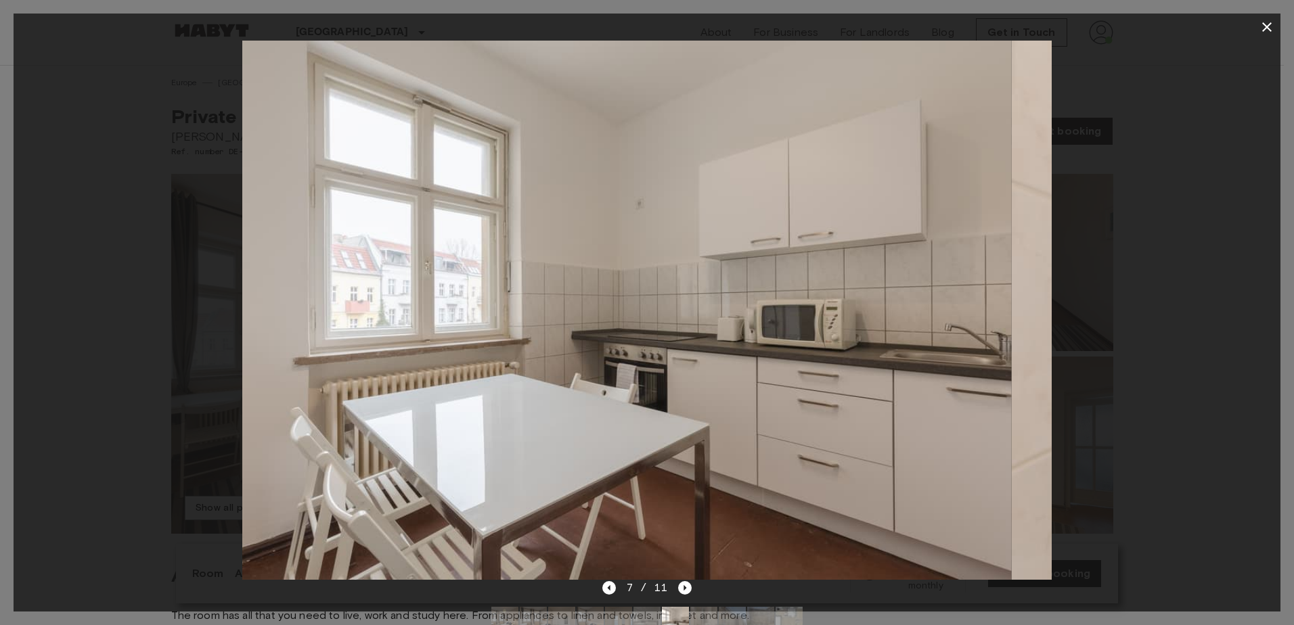
drag, startPoint x: 943, startPoint y: 313, endPoint x: 388, endPoint y: 263, distance: 556.4
click at [395, 264] on img at bounding box center [606, 310] width 809 height 539
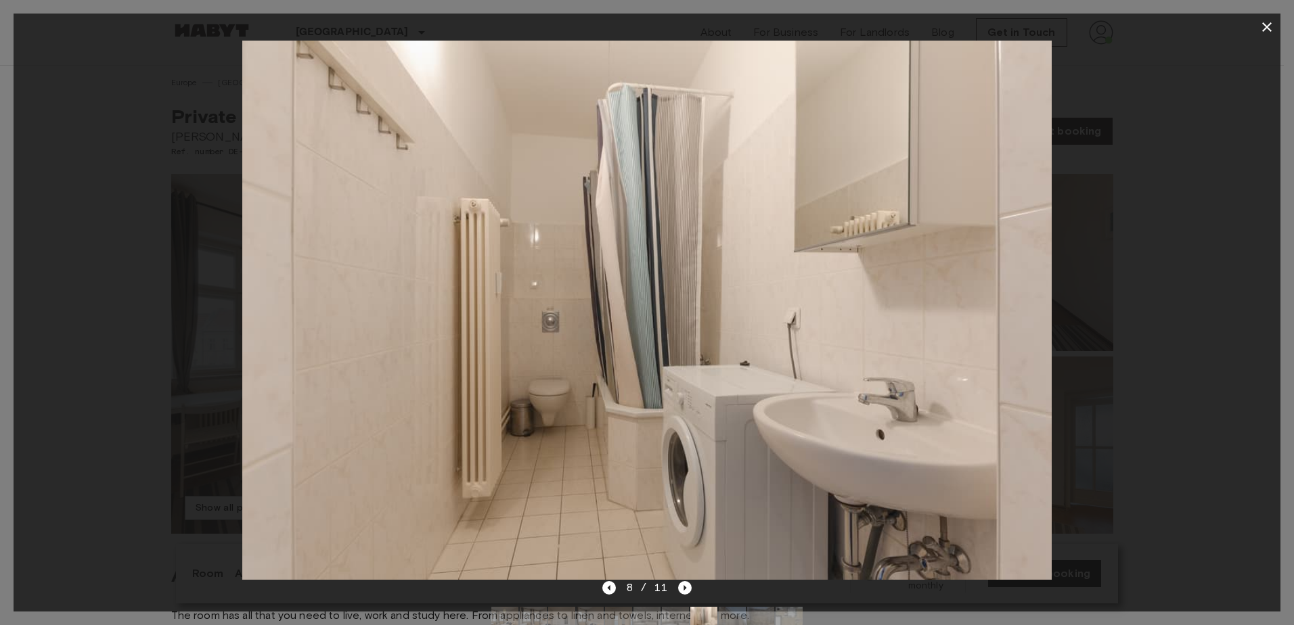
click at [1270, 22] on icon "button" at bounding box center [1267, 27] width 16 height 16
